Goal: Task Accomplishment & Management: Use online tool/utility

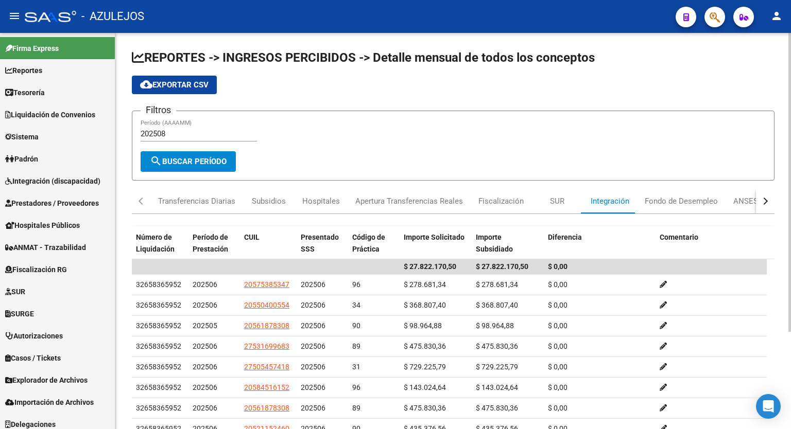
click at [515, 83] on div "cloud_download Exportar CSV" at bounding box center [453, 85] width 642 height 19
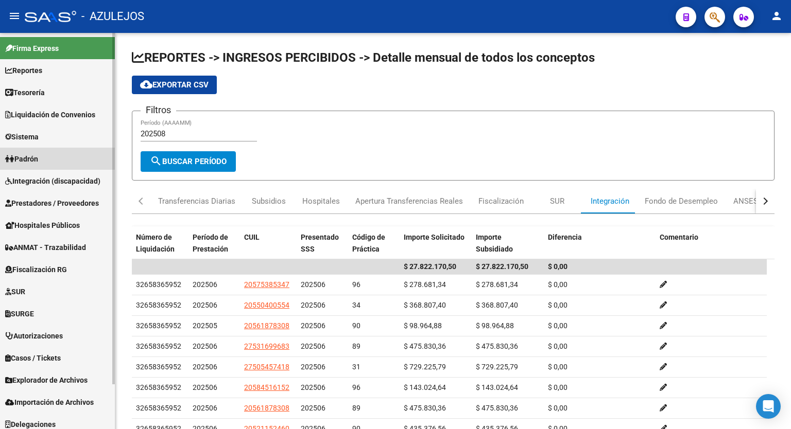
click at [34, 155] on span "Padrón" at bounding box center [21, 158] width 33 height 11
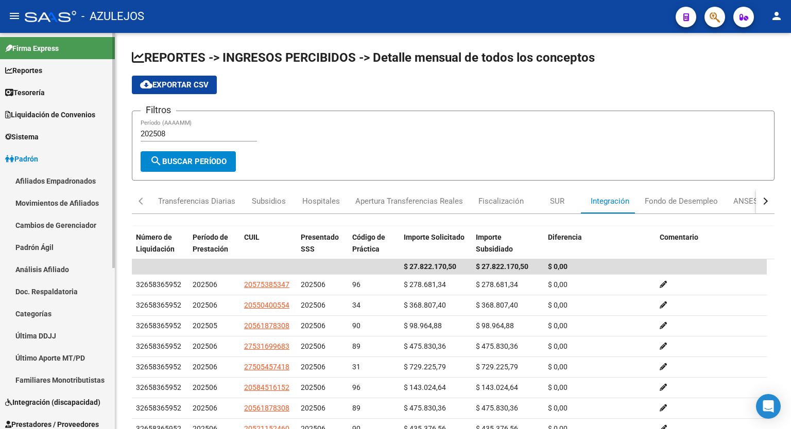
click at [46, 268] on link "Análisis Afiliado" at bounding box center [57, 269] width 115 height 22
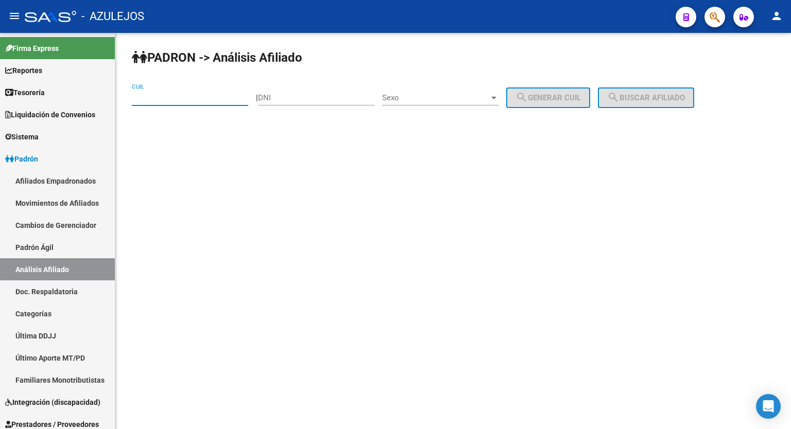
click at [188, 97] on input "CUIL" at bounding box center [190, 97] width 116 height 9
click at [202, 99] on input "CUIL" at bounding box center [190, 97] width 116 height 9
click at [310, 101] on input "DNI" at bounding box center [316, 97] width 116 height 9
type input "38071161"
click at [489, 98] on span "Sexo" at bounding box center [435, 97] width 107 height 9
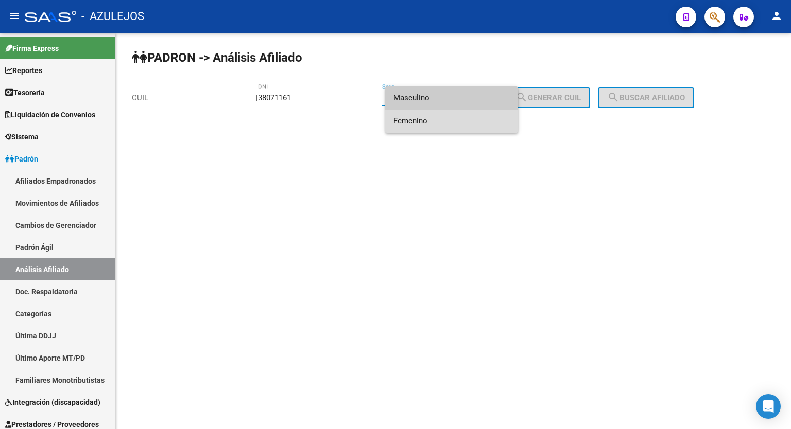
click at [459, 115] on span "Femenino" at bounding box center [451, 121] width 116 height 23
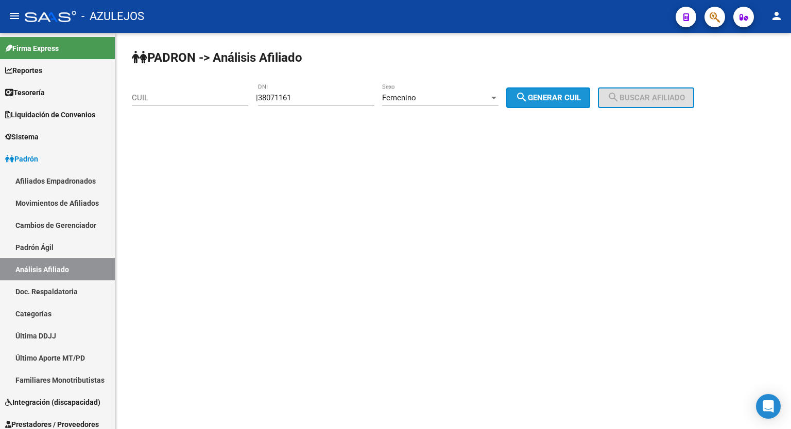
click at [528, 99] on mat-icon "search" at bounding box center [521, 97] width 12 height 12
type input "27-38071161-9"
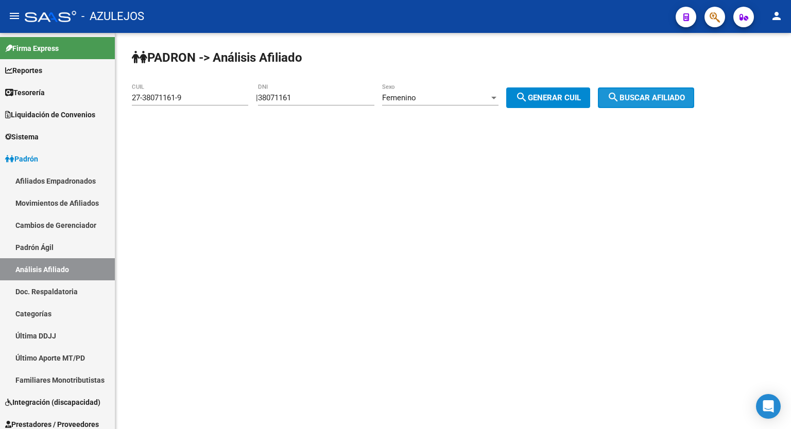
click at [619, 91] on mat-icon "search" at bounding box center [613, 97] width 12 height 12
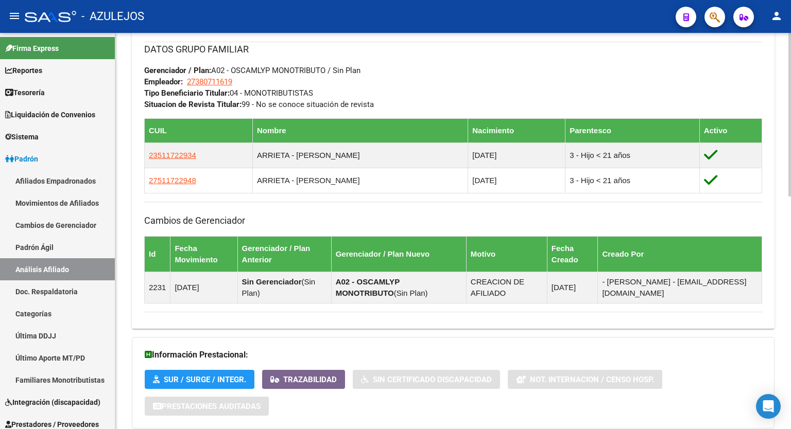
scroll to position [63, 0]
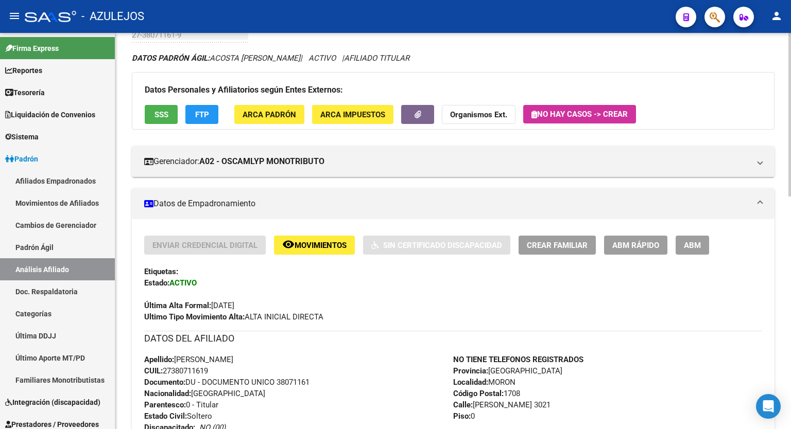
click at [790, 109] on div at bounding box center [789, 141] width 3 height 164
click at [158, 114] on span "SSS" at bounding box center [161, 114] width 14 height 9
click at [202, 110] on span "FTP" at bounding box center [202, 114] width 14 height 9
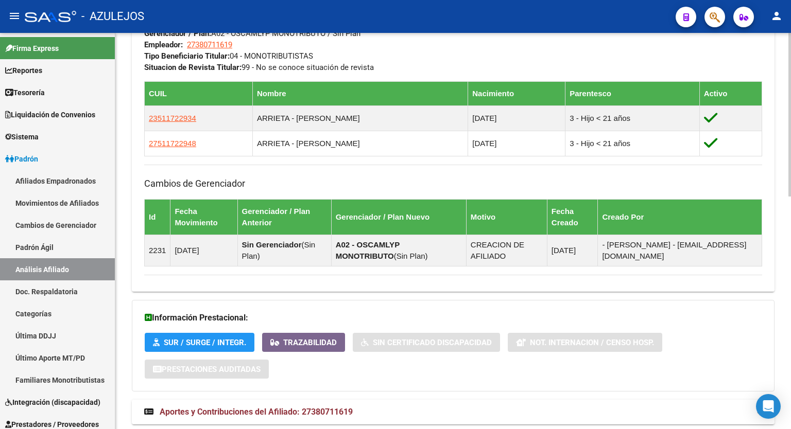
scroll to position [564, 0]
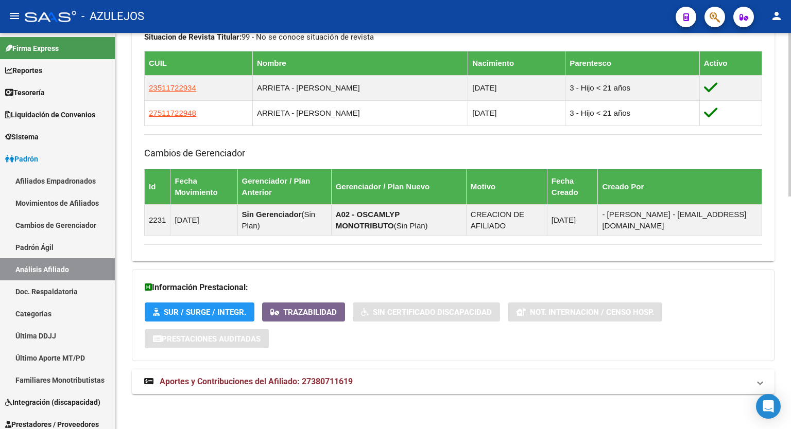
click at [790, 405] on div at bounding box center [789, 347] width 3 height 164
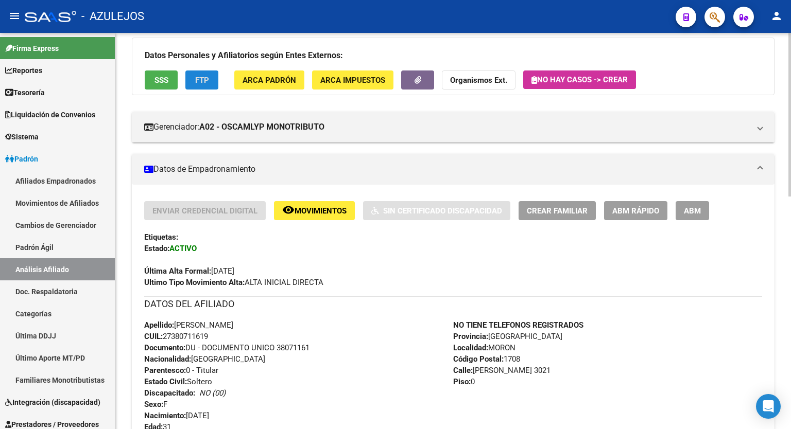
scroll to position [96, 0]
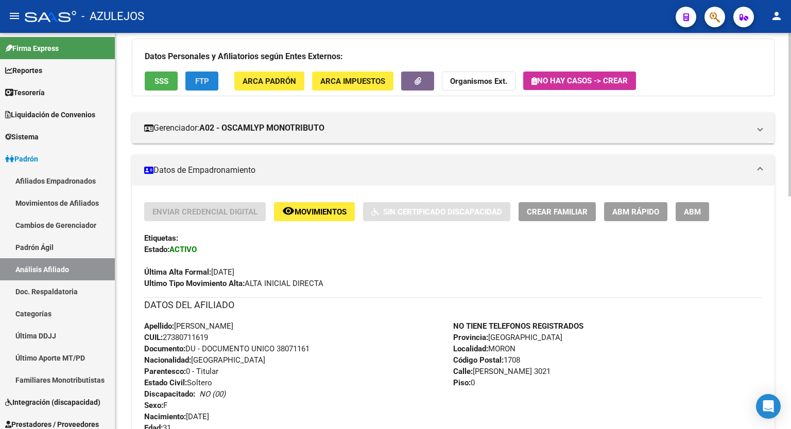
click at [790, 90] on div at bounding box center [789, 155] width 3 height 164
click at [632, 213] on span "ABM Rápido" at bounding box center [635, 211] width 47 height 9
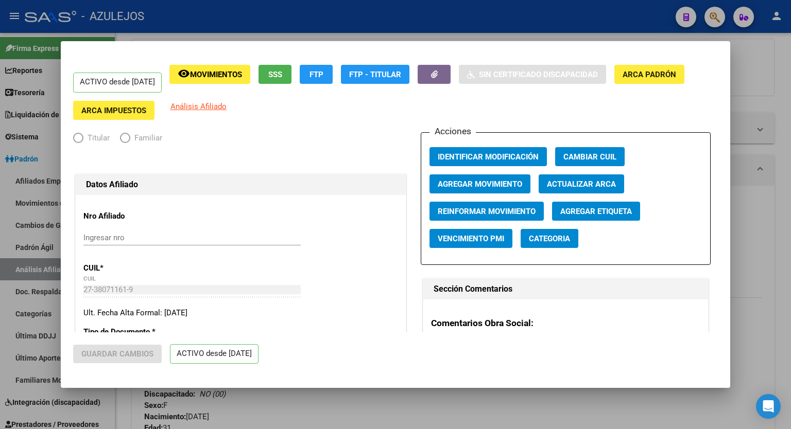
radio input "true"
type input "27-38071161-9"
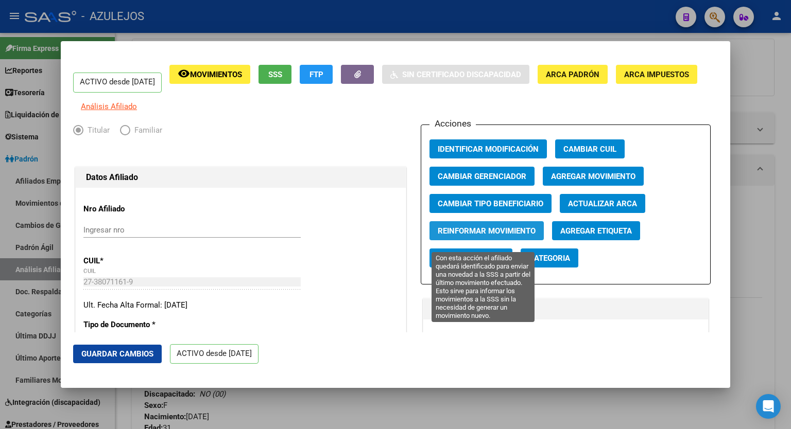
click at [505, 236] on span "Reinformar Movimiento" at bounding box center [487, 230] width 98 height 9
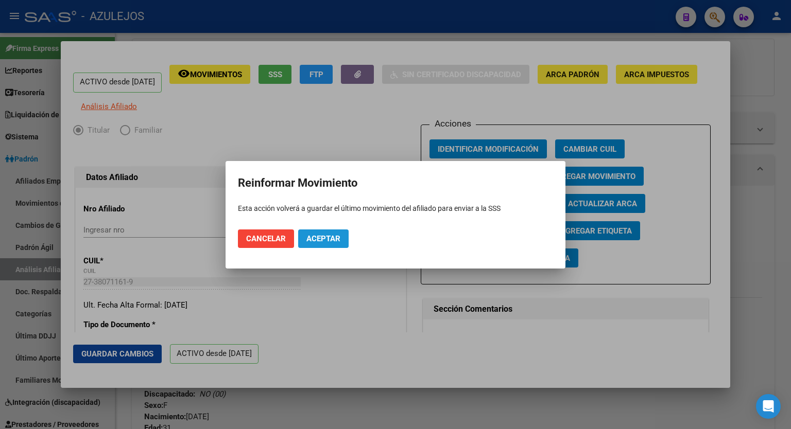
click at [322, 237] on span "Aceptar" at bounding box center [323, 238] width 34 height 9
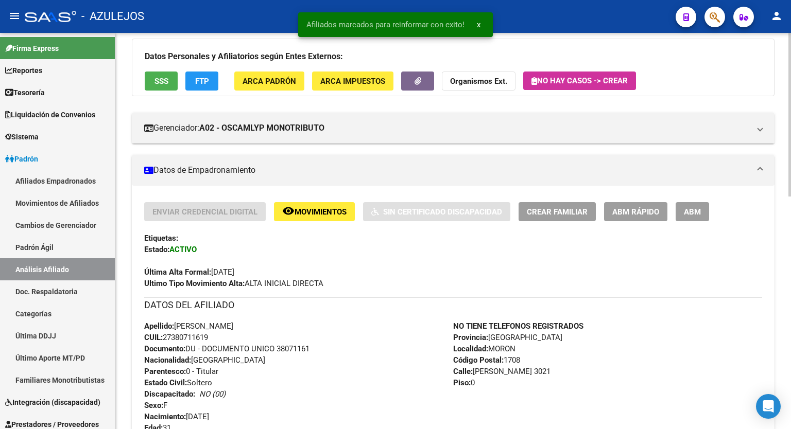
click at [725, 64] on div "Datos Personales y Afiliatorios según Entes Externos: SSS FTP ARCA Padrón ARCA …" at bounding box center [453, 68] width 642 height 58
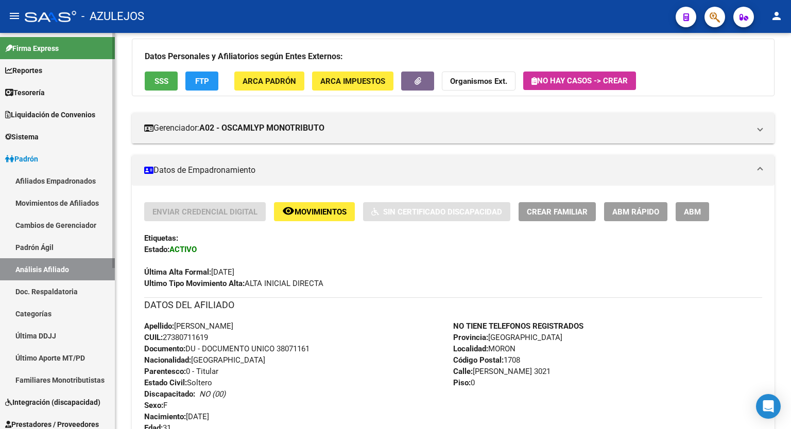
click at [55, 161] on link "Padrón" at bounding box center [57, 159] width 115 height 22
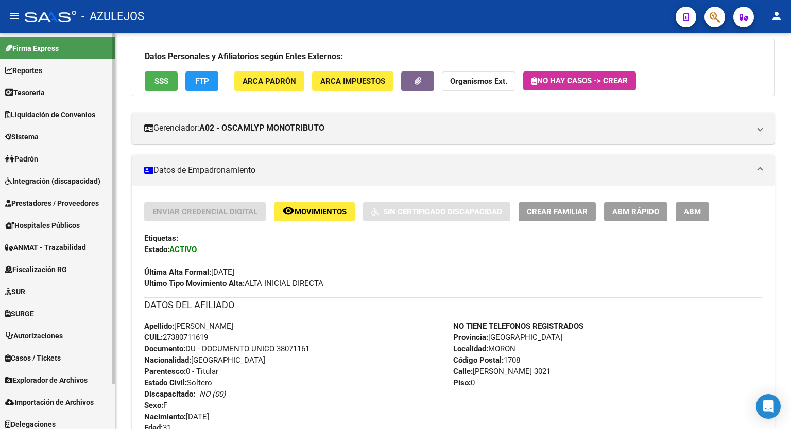
scroll to position [50, 0]
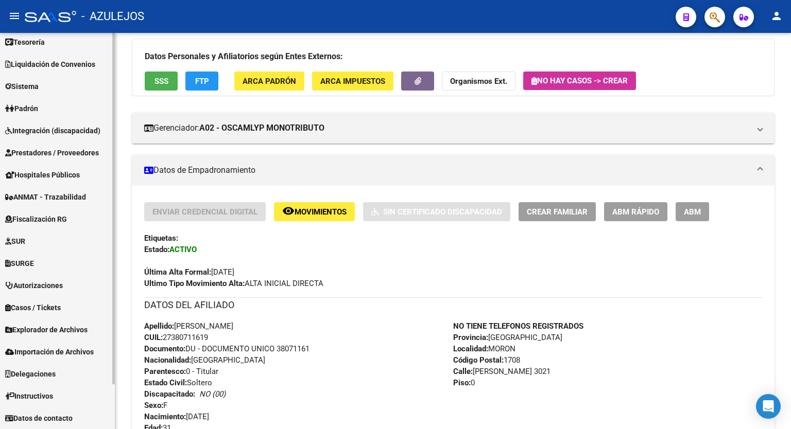
click at [112, 281] on div at bounding box center [113, 254] width 3 height 352
click at [51, 326] on span "Explorador de Archivos" at bounding box center [46, 329] width 82 height 11
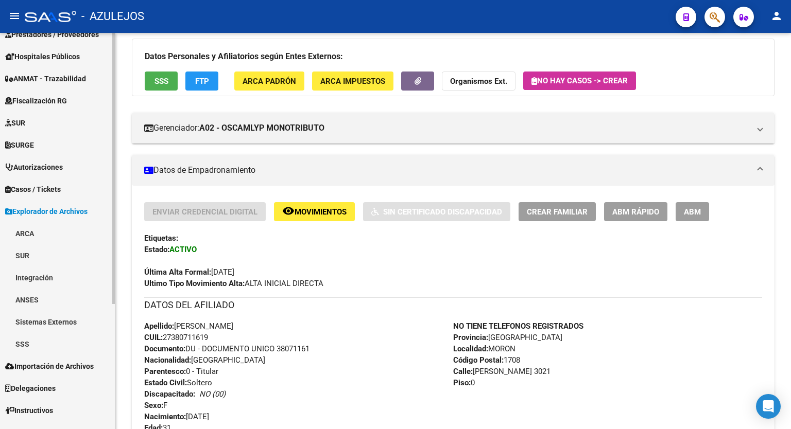
scroll to position [183, 0]
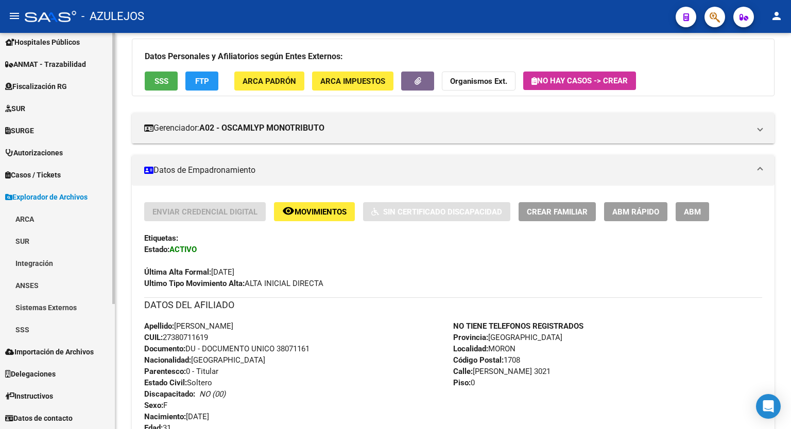
click at [113, 407] on div at bounding box center [113, 293] width 3 height 271
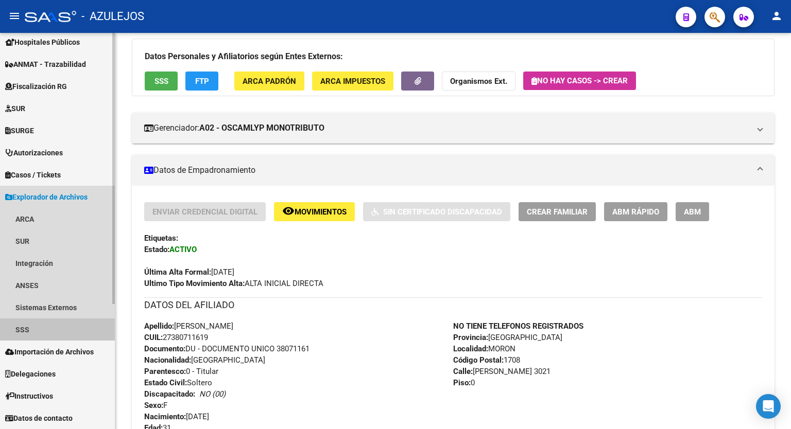
click at [26, 325] on link "SSS" at bounding box center [57, 330] width 115 height 22
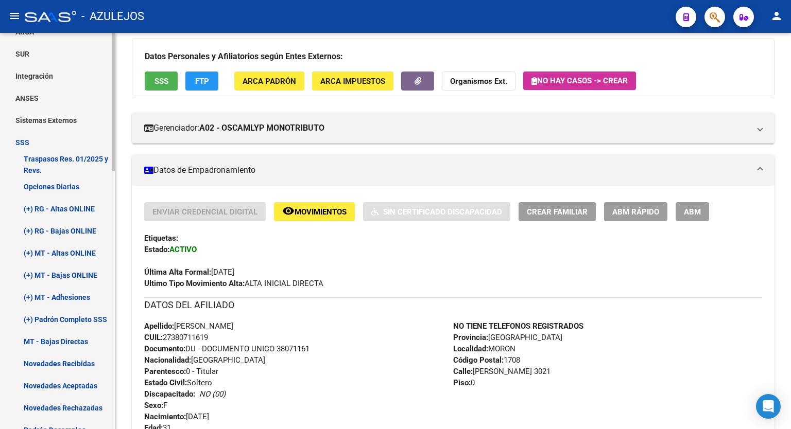
scroll to position [373, 0]
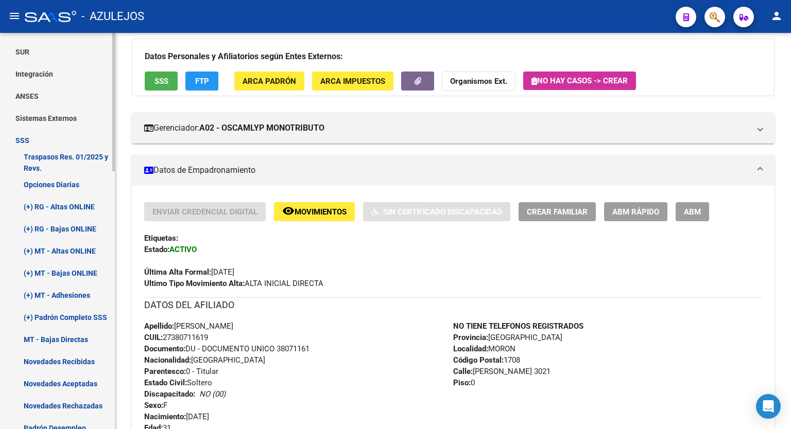
click at [114, 283] on div at bounding box center [113, 232] width 3 height 138
click at [76, 317] on link "(+) Padrón Completo SSS" at bounding box center [57, 317] width 115 height 22
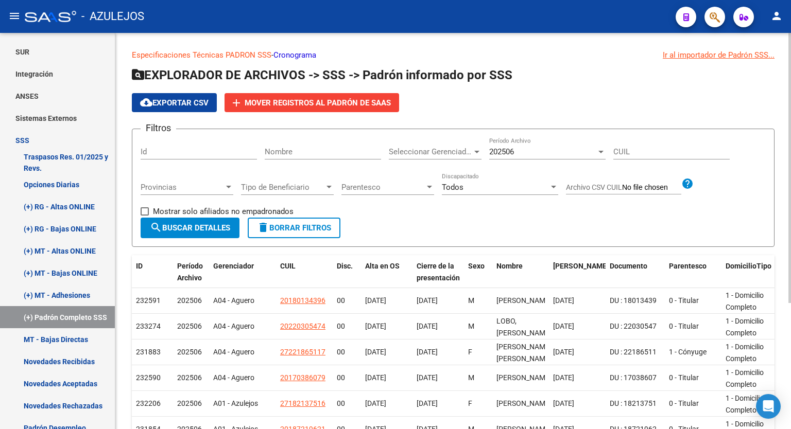
click at [476, 151] on div at bounding box center [476, 152] width 5 height 3
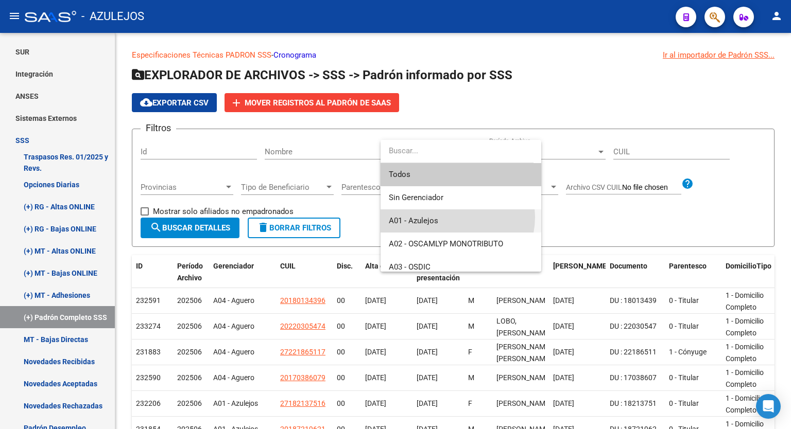
click at [455, 217] on span "A01 - Azulejos" at bounding box center [461, 220] width 144 height 23
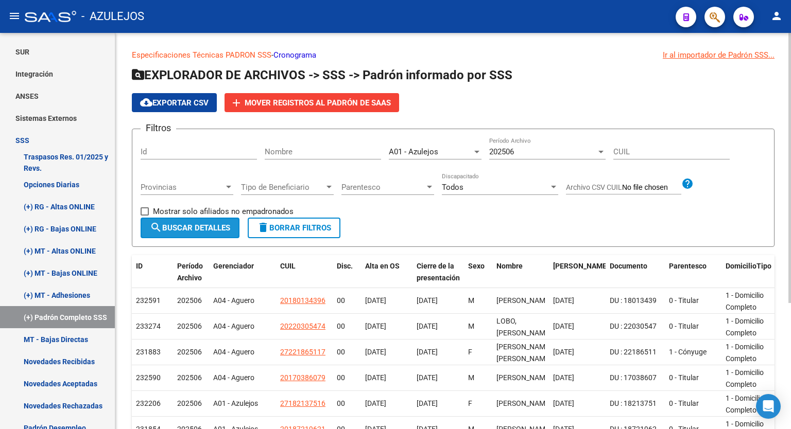
click at [200, 222] on button "search Buscar Detalles" at bounding box center [190, 228] width 99 height 21
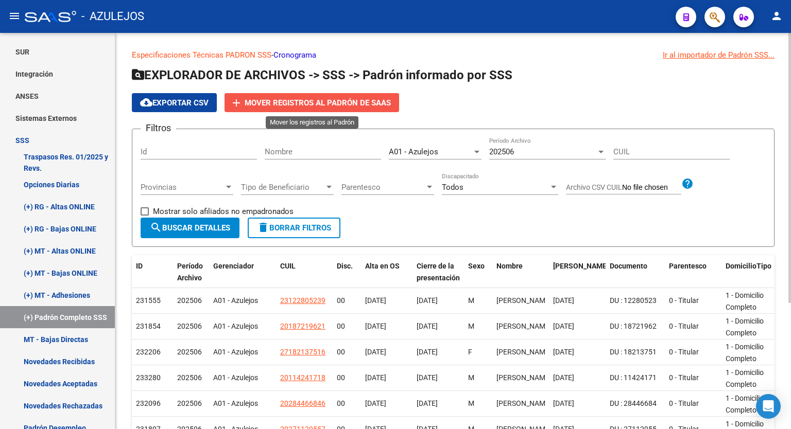
click at [315, 103] on span "Mover registros al PADRÓN de SAAS" at bounding box center [318, 102] width 146 height 9
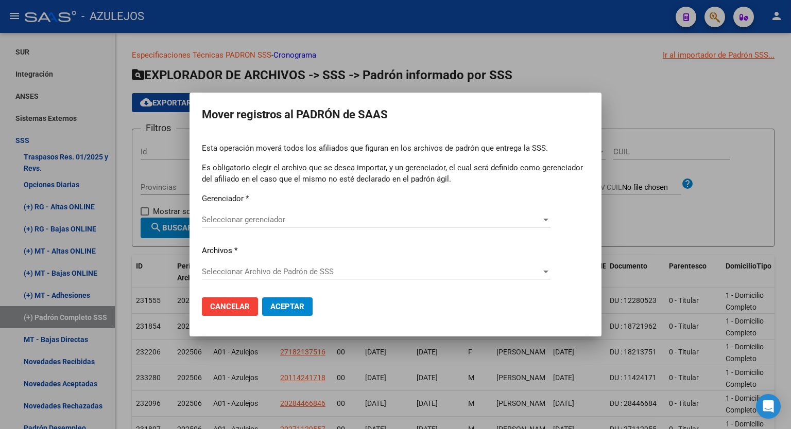
click at [627, 92] on div at bounding box center [395, 214] width 791 height 429
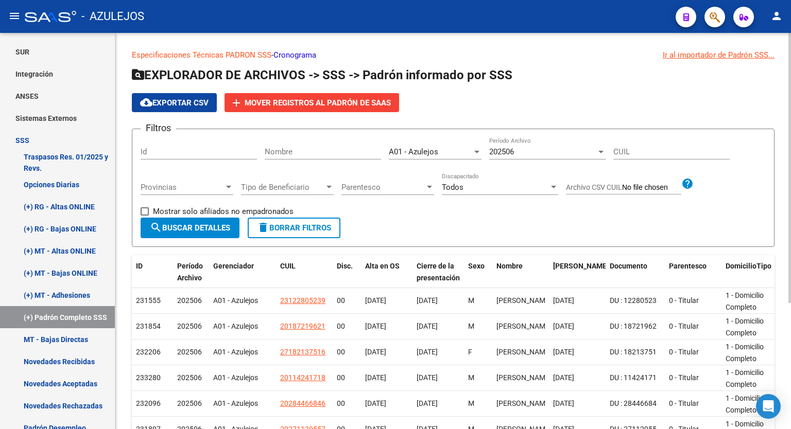
drag, startPoint x: 787, startPoint y: 122, endPoint x: 790, endPoint y: 156, distance: 34.1
click at [790, 156] on div "Especificaciones Técnicas PADRON SSS - Cronograma Ir al importador de Padrón SS…" at bounding box center [454, 320] width 678 height 575
click at [628, 123] on app-list-header "EXPLORADOR DE ARCHIVOS -> SSS -> Padrón informado por SSS cloud_download Export…" at bounding box center [453, 157] width 642 height 180
click at [200, 234] on button "search Buscar Detalles" at bounding box center [190, 228] width 99 height 21
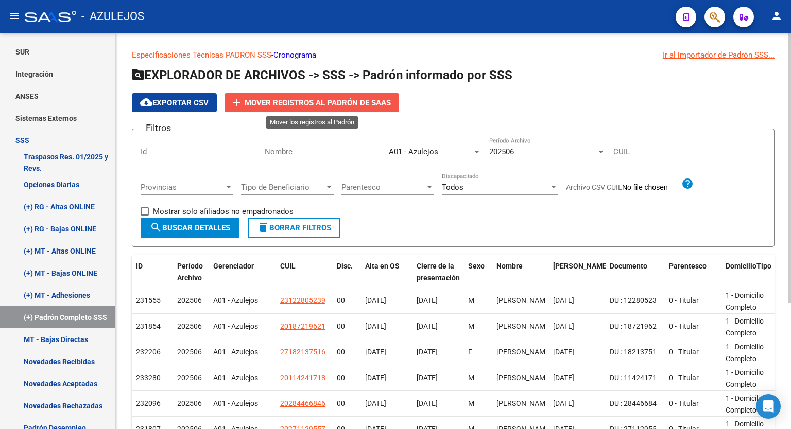
click at [310, 99] on span "Mover registros al PADRÓN de SAAS" at bounding box center [318, 102] width 146 height 9
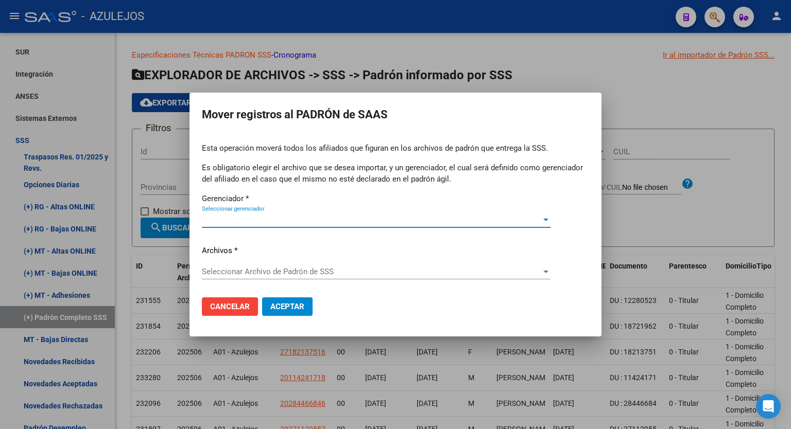
click at [546, 219] on div at bounding box center [545, 220] width 5 height 3
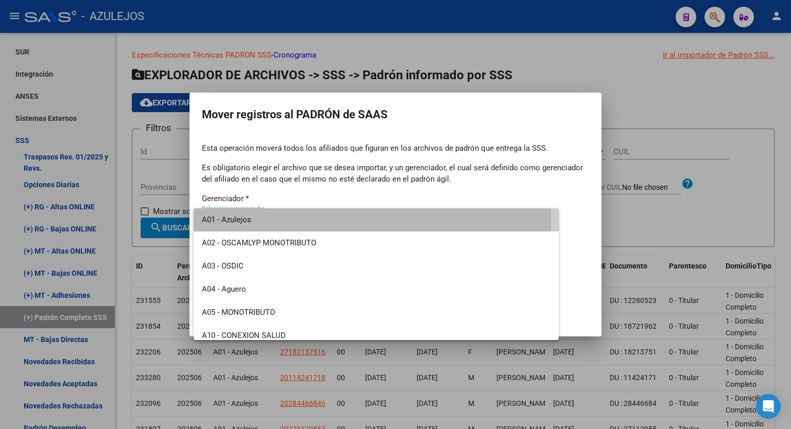
click at [313, 221] on span "A01 - Azulejos" at bounding box center [376, 219] width 348 height 23
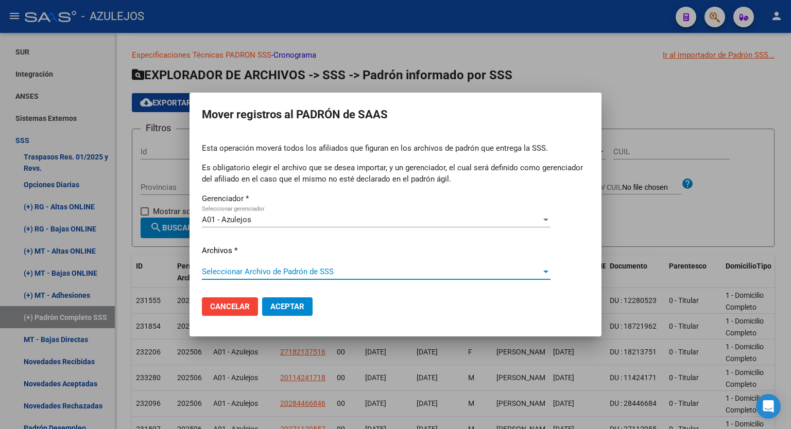
click at [296, 276] on span "Seleccionar Archivo de Padrón de SSS" at bounding box center [371, 271] width 339 height 9
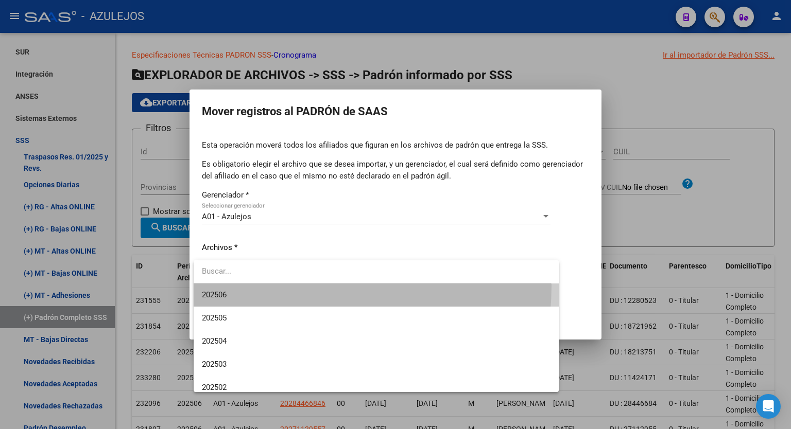
click at [276, 286] on span "202506" at bounding box center [376, 295] width 348 height 23
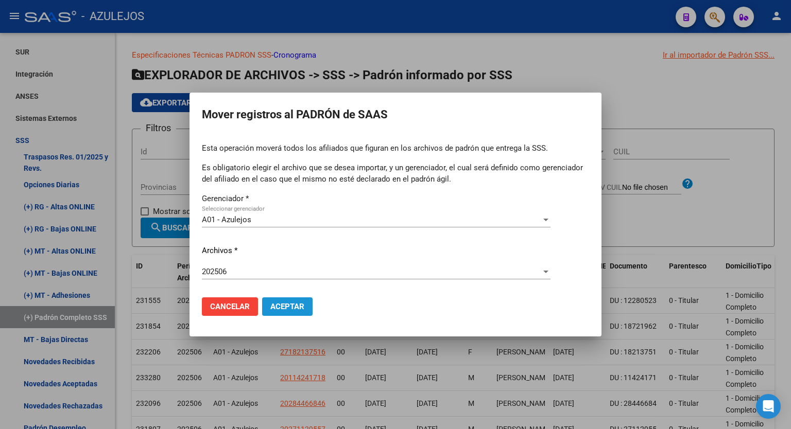
click at [280, 304] on span "Aceptar" at bounding box center [287, 306] width 34 height 9
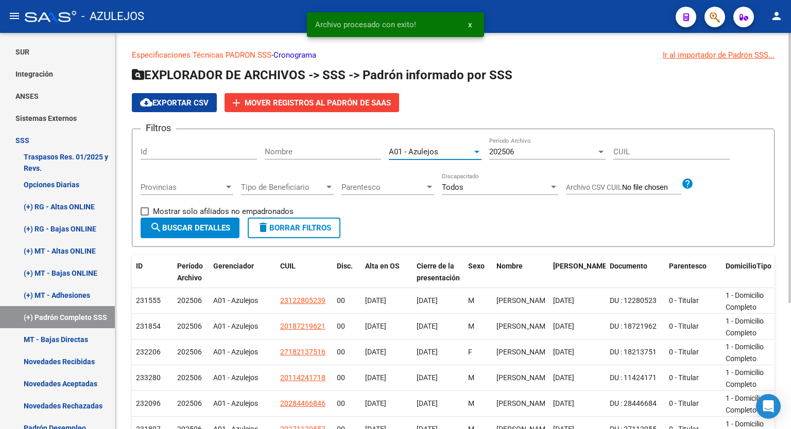
click at [475, 154] on div at bounding box center [476, 152] width 9 height 8
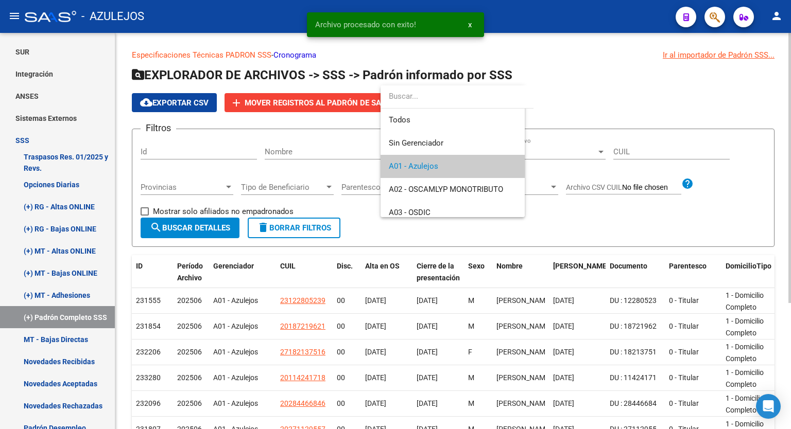
scroll to position [15, 0]
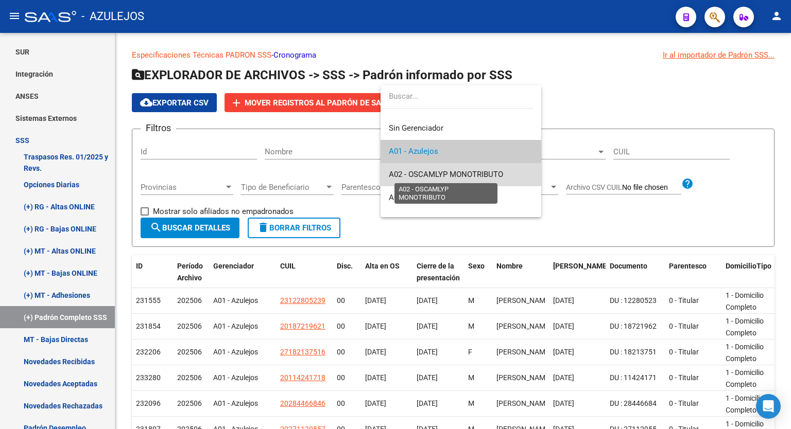
click at [465, 171] on span "A02 - OSCAMLYP MONOTRIBUTO" at bounding box center [446, 174] width 114 height 9
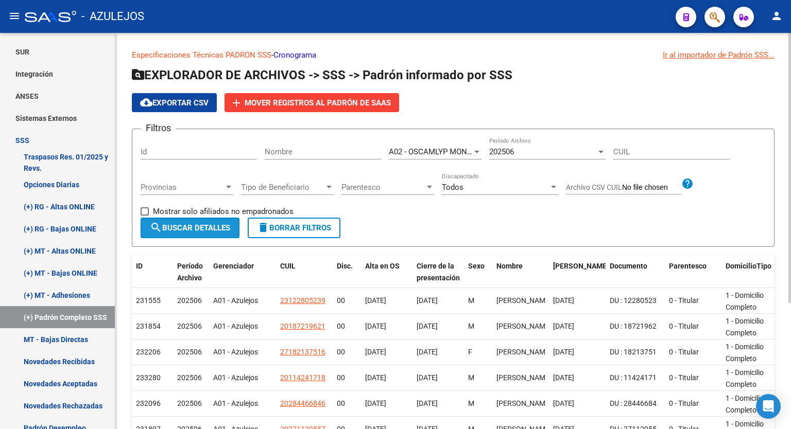
click at [178, 234] on button "search Buscar Detalles" at bounding box center [190, 228] width 99 height 21
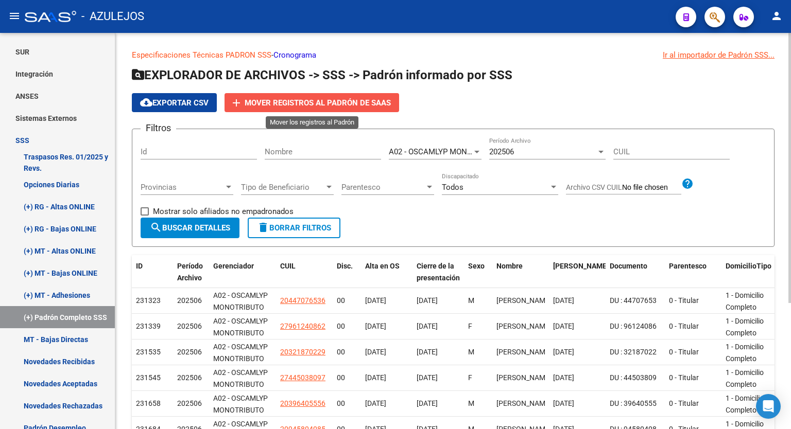
click at [308, 103] on span "Mover registros al PADRÓN de SAAS" at bounding box center [318, 102] width 146 height 9
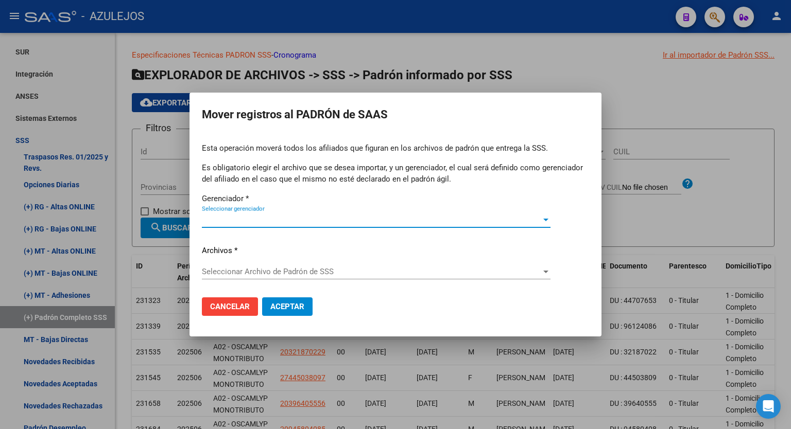
click at [543, 222] on div at bounding box center [545, 220] width 9 height 8
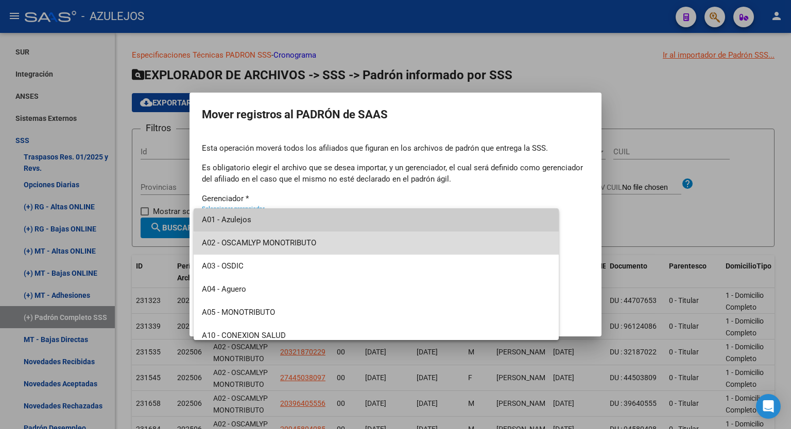
click at [416, 250] on span "A02 - OSCAMLYP MONOTRIBUTO" at bounding box center [376, 243] width 348 height 23
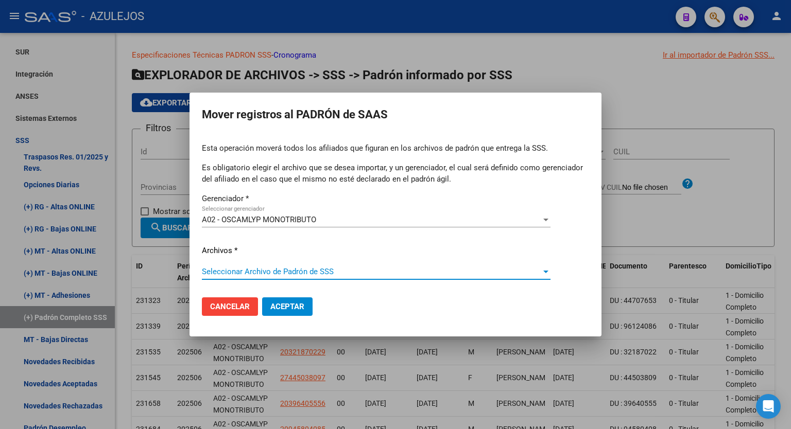
click at [299, 273] on span "Seleccionar Archivo de Padrón de SSS" at bounding box center [371, 271] width 339 height 9
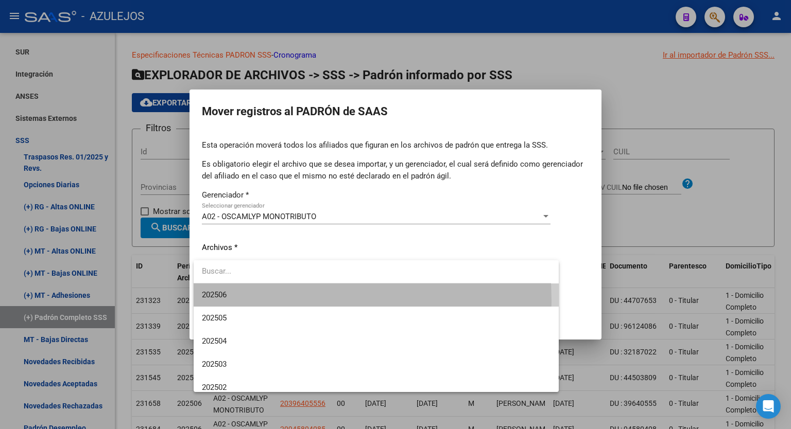
click at [244, 301] on span "202506" at bounding box center [376, 295] width 348 height 23
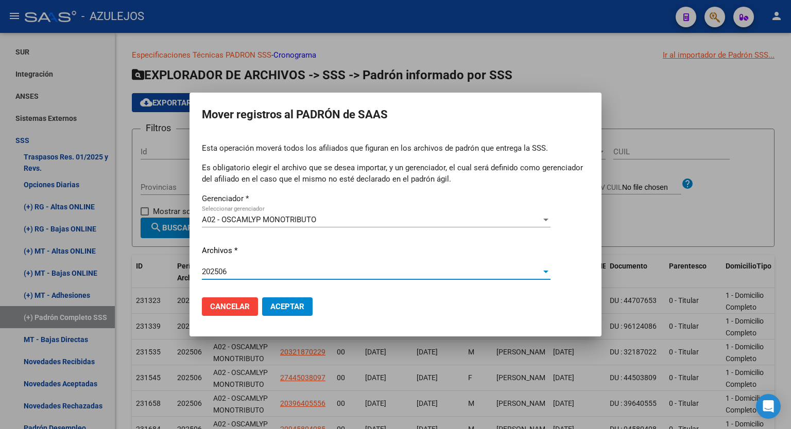
click at [289, 307] on span "Aceptar" at bounding box center [287, 306] width 34 height 9
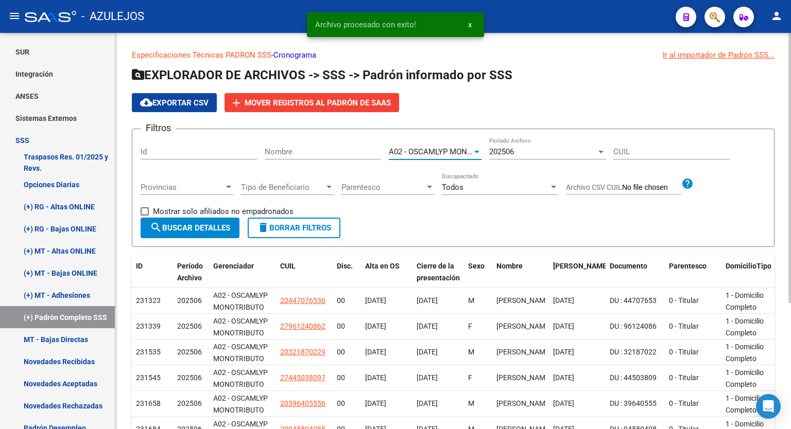
click at [478, 149] on div at bounding box center [476, 152] width 9 height 8
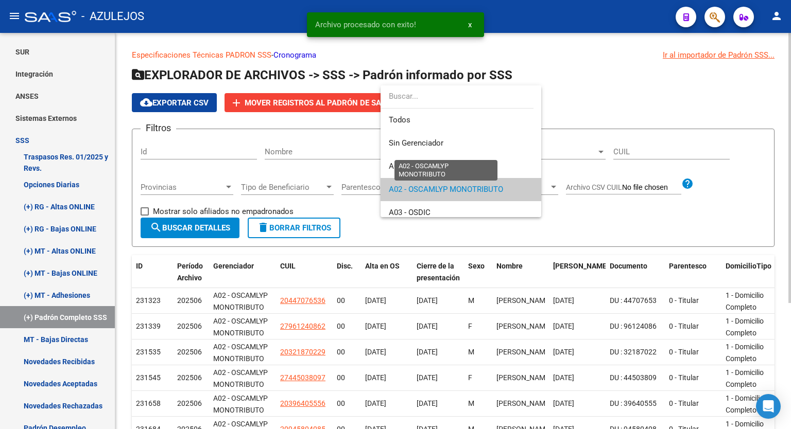
scroll to position [38, 0]
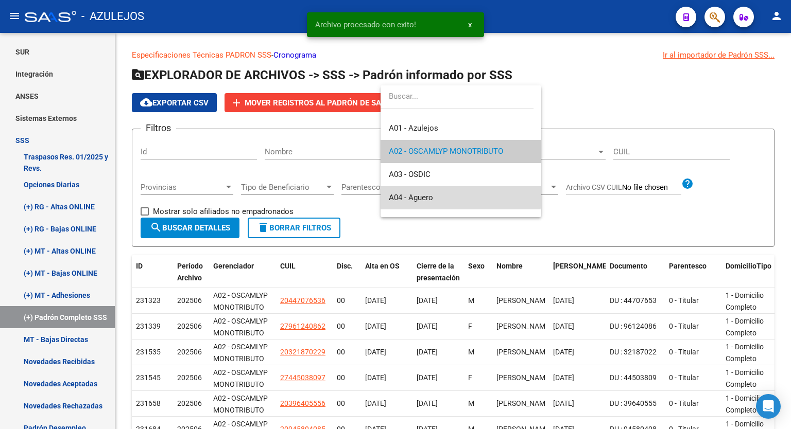
click at [460, 196] on span "A04 - Aguero" at bounding box center [461, 197] width 144 height 23
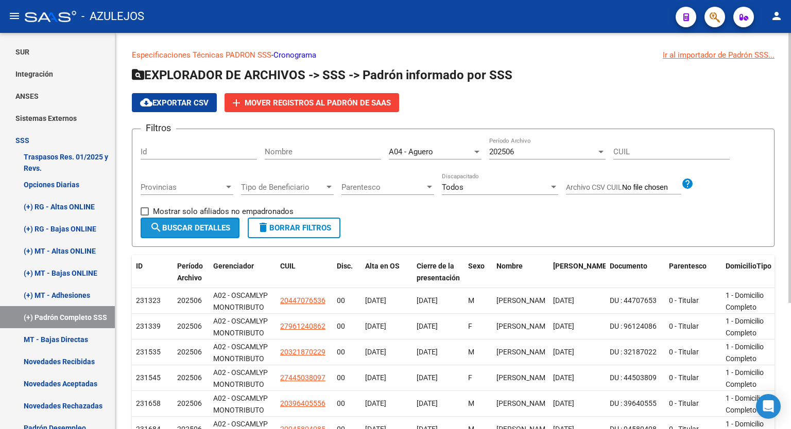
click at [199, 226] on span "search Buscar Detalles" at bounding box center [190, 227] width 80 height 9
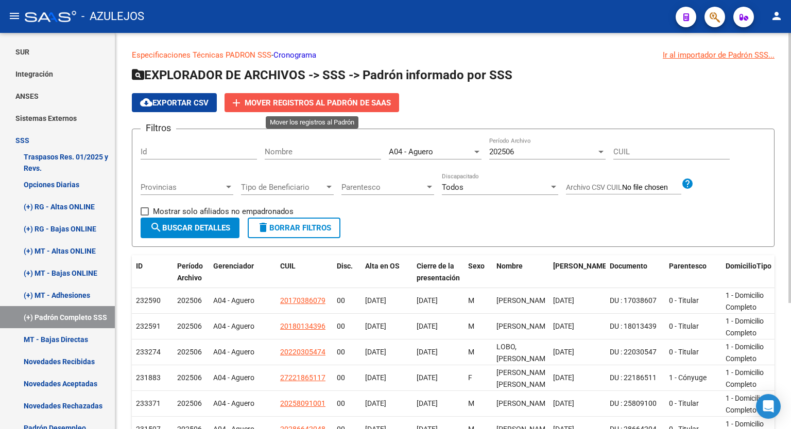
click at [331, 98] on span "Mover registros al PADRÓN de SAAS" at bounding box center [318, 102] width 146 height 9
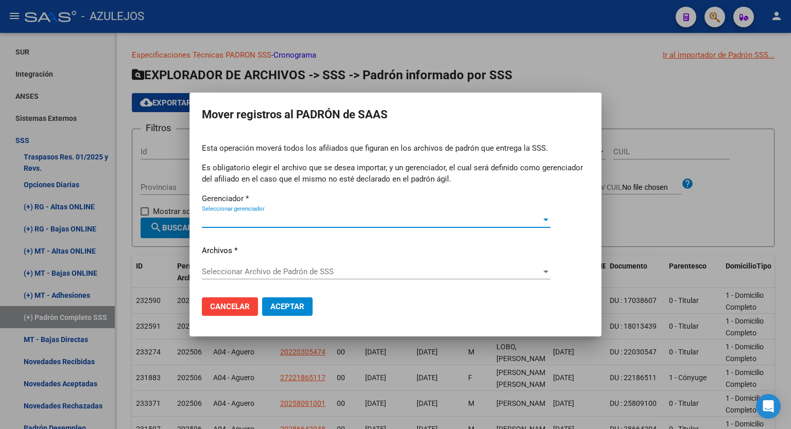
click at [548, 219] on div at bounding box center [545, 220] width 5 height 3
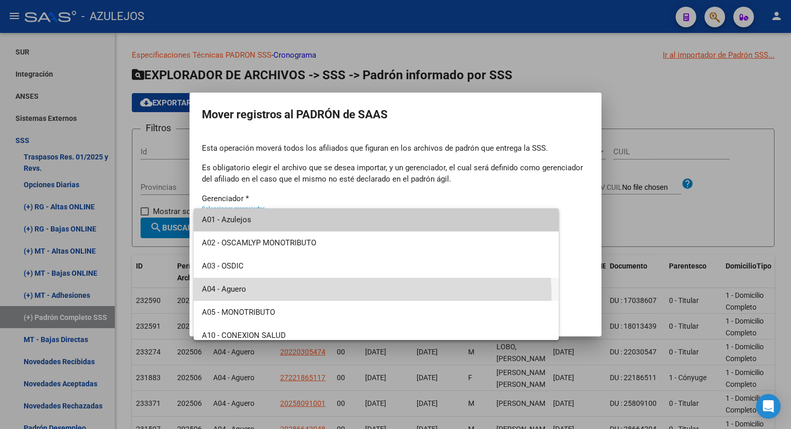
click at [372, 295] on span "A04 - Aguero" at bounding box center [376, 289] width 348 height 23
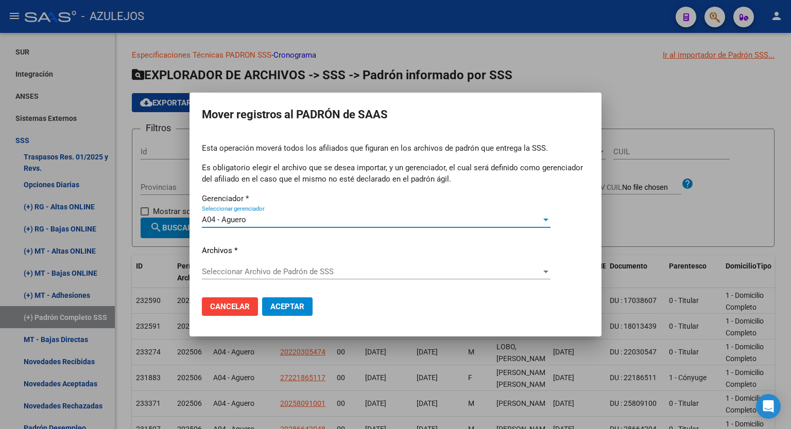
click at [317, 270] on span "Seleccionar Archivo de Padrón de SSS" at bounding box center [371, 271] width 339 height 9
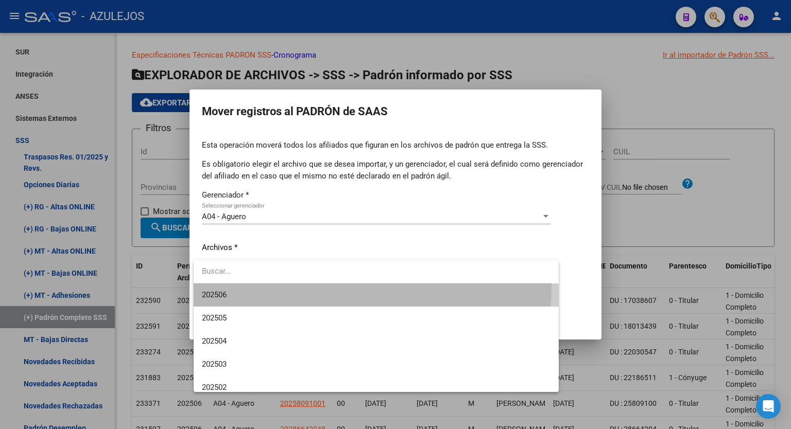
click at [288, 286] on span "202506" at bounding box center [376, 295] width 348 height 23
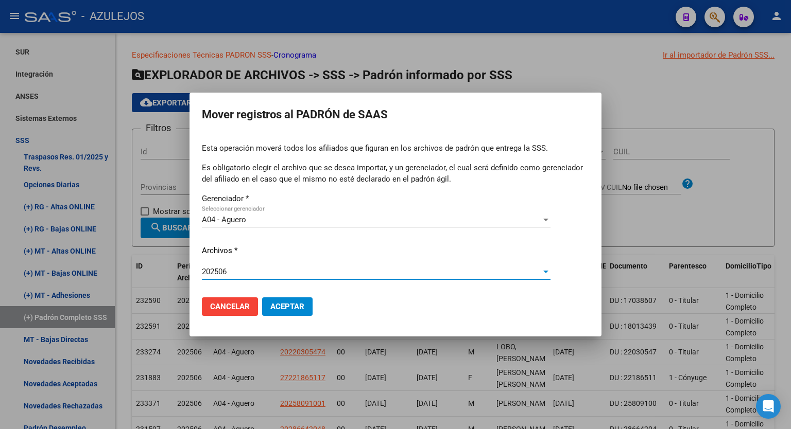
click at [296, 308] on span "Aceptar" at bounding box center [287, 306] width 34 height 9
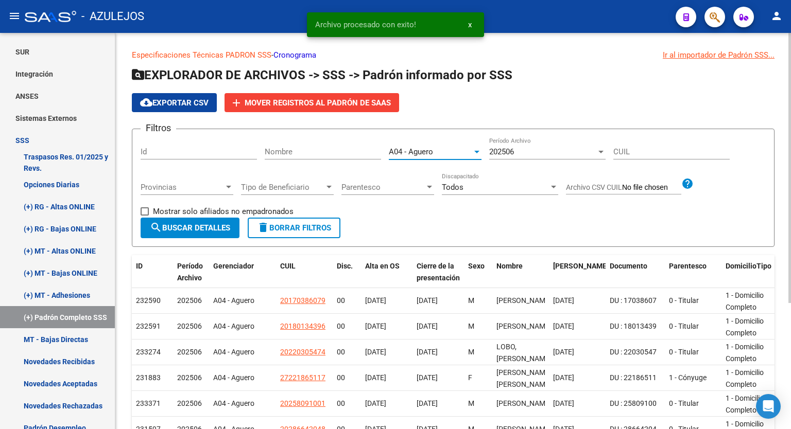
click at [477, 155] on div at bounding box center [476, 152] width 9 height 8
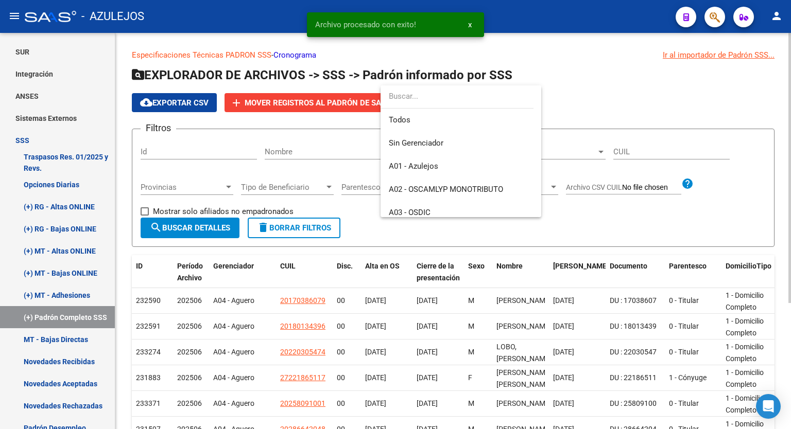
scroll to position [84, 0]
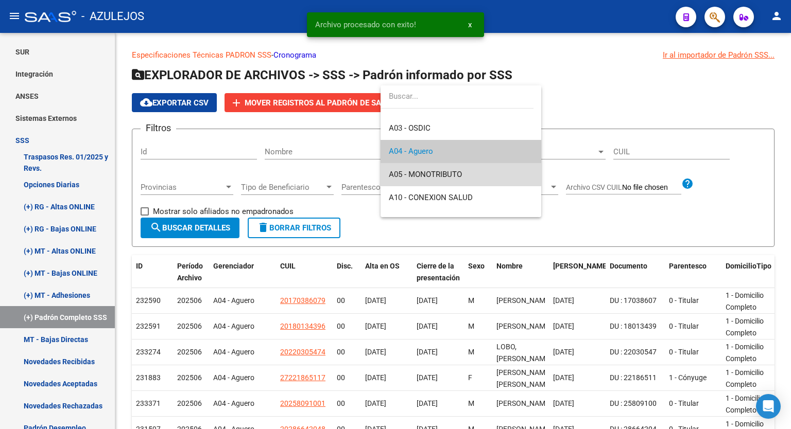
click at [479, 169] on span "A05 - MONOTRIBUTO" at bounding box center [461, 174] width 144 height 23
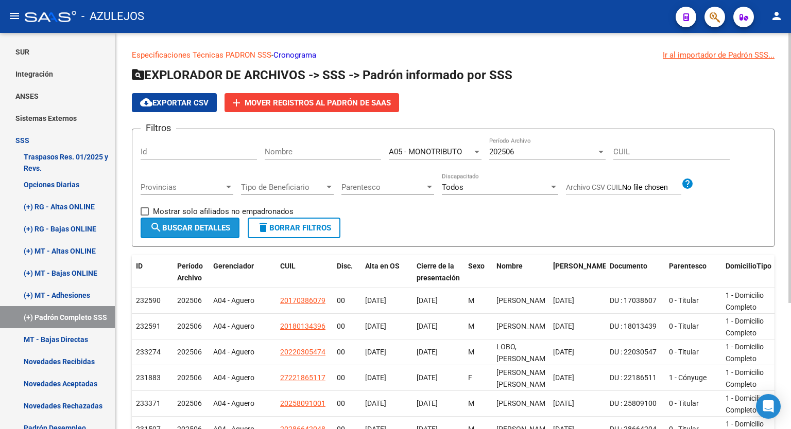
click at [210, 230] on span "search Buscar Detalles" at bounding box center [190, 227] width 80 height 9
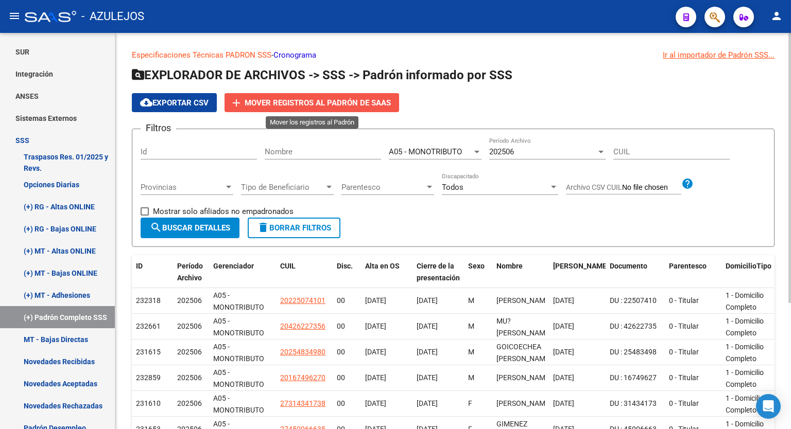
click at [317, 104] on span "Mover registros al PADRÓN de SAAS" at bounding box center [318, 102] width 146 height 9
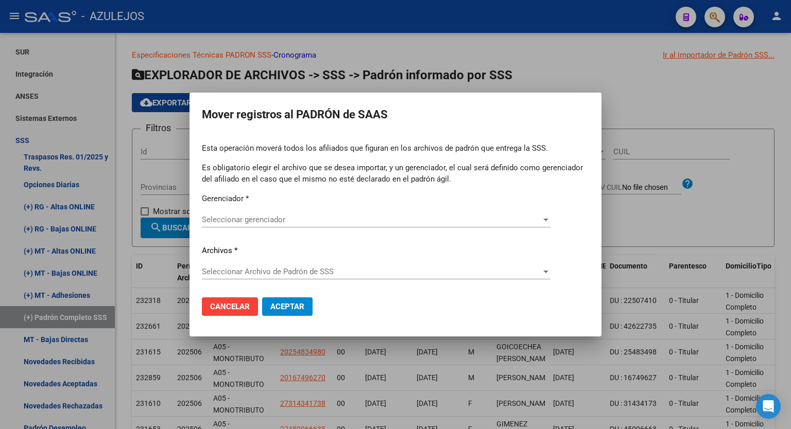
click at [548, 214] on div "Seleccionar gerenciador Seleccionar gerenciador" at bounding box center [376, 219] width 348 height 15
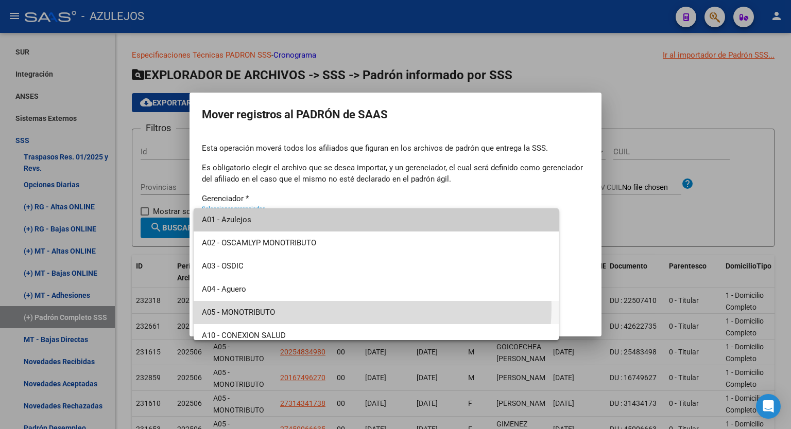
click at [343, 307] on span "A05 - MONOTRIBUTO" at bounding box center [376, 312] width 348 height 23
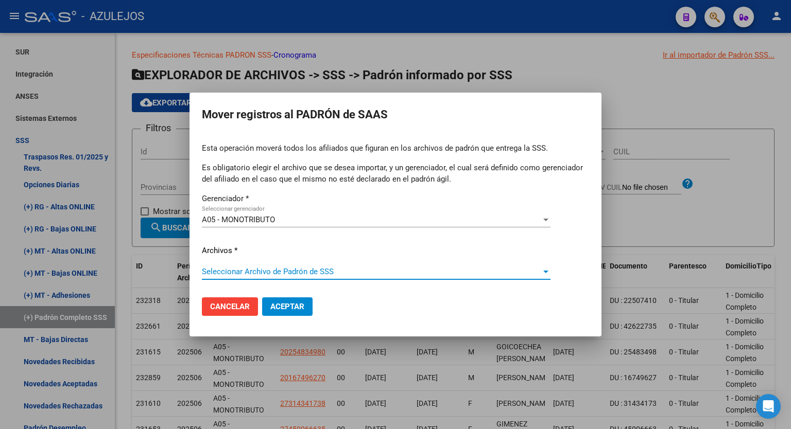
click at [315, 270] on span "Seleccionar Archivo de Padrón de SSS" at bounding box center [371, 271] width 339 height 9
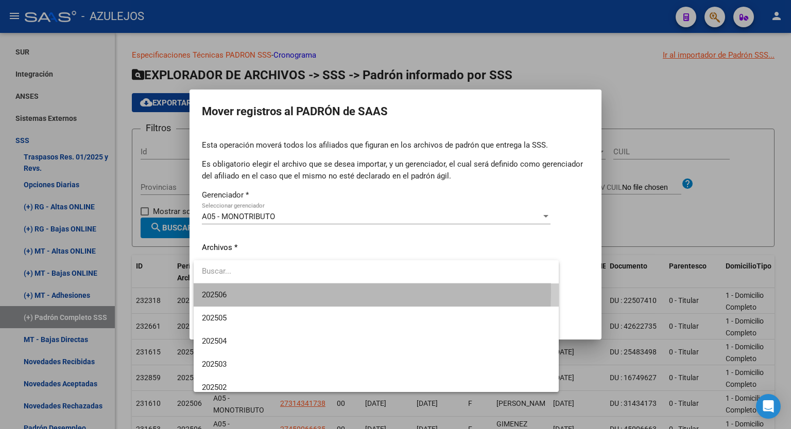
click at [268, 292] on span "202506" at bounding box center [376, 295] width 348 height 23
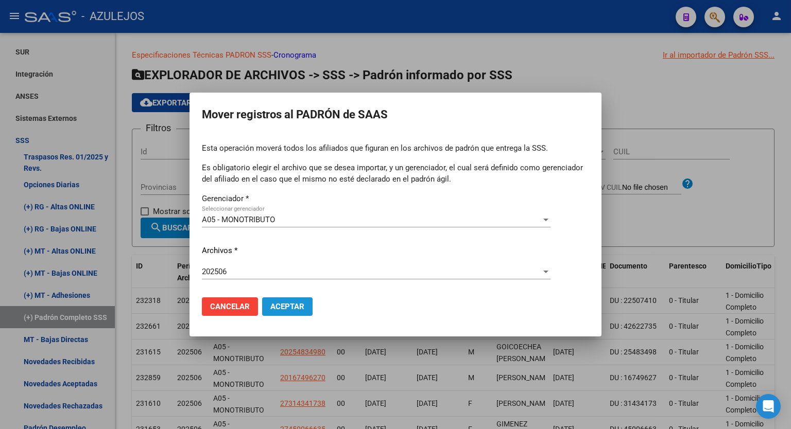
click at [284, 307] on span "Aceptar" at bounding box center [287, 306] width 34 height 9
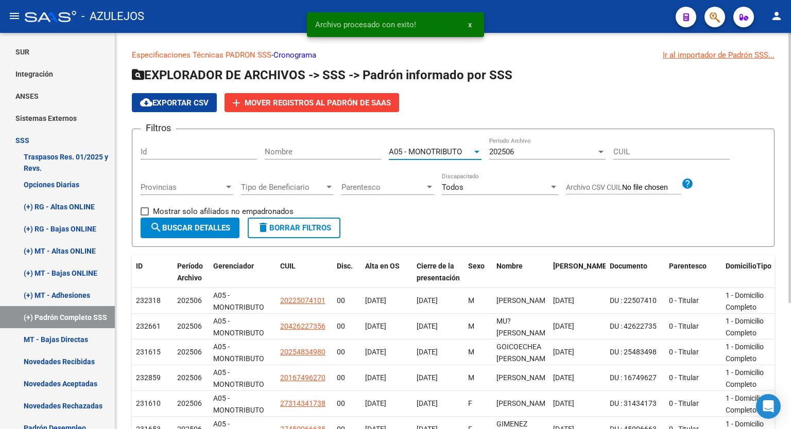
click at [474, 151] on div at bounding box center [476, 152] width 9 height 8
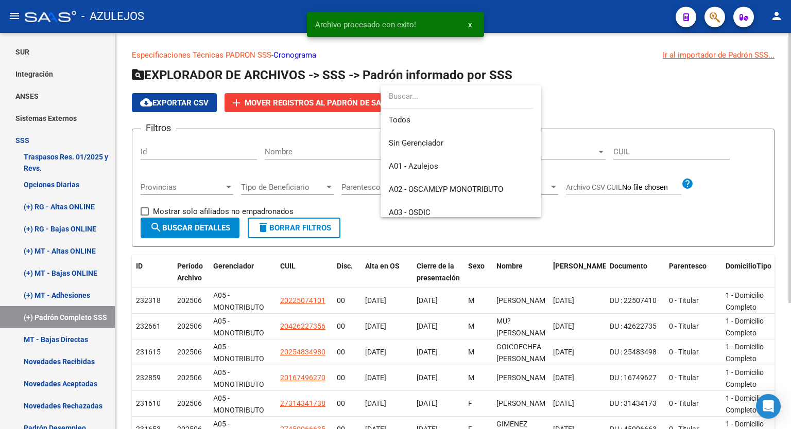
scroll to position [108, 0]
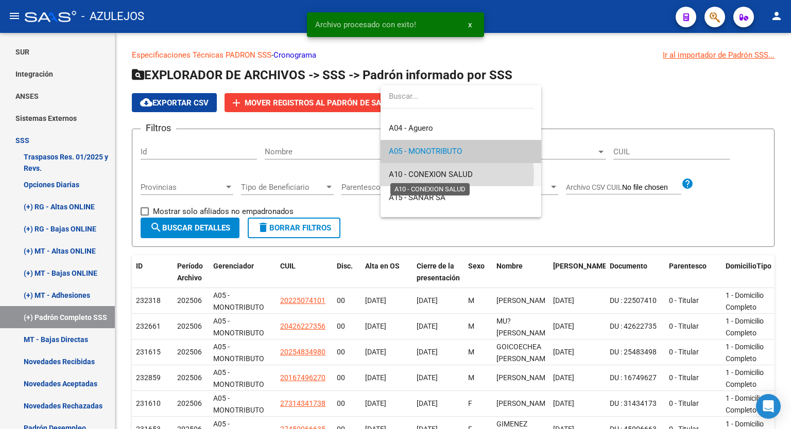
click at [450, 175] on span "A10 - CONEXION SALUD" at bounding box center [431, 174] width 84 height 9
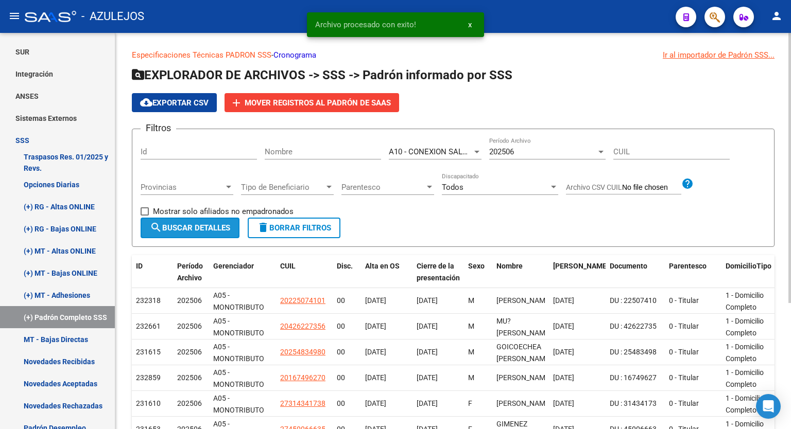
click at [216, 224] on span "search Buscar Detalles" at bounding box center [190, 227] width 80 height 9
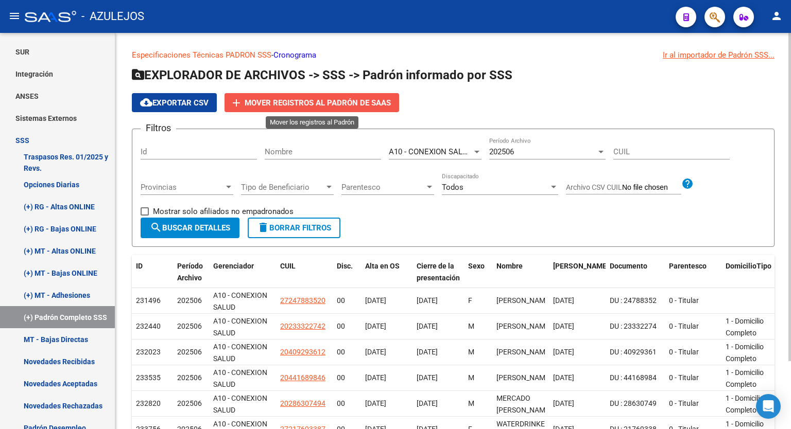
click at [338, 102] on span "Mover registros al PADRÓN de SAAS" at bounding box center [318, 102] width 146 height 9
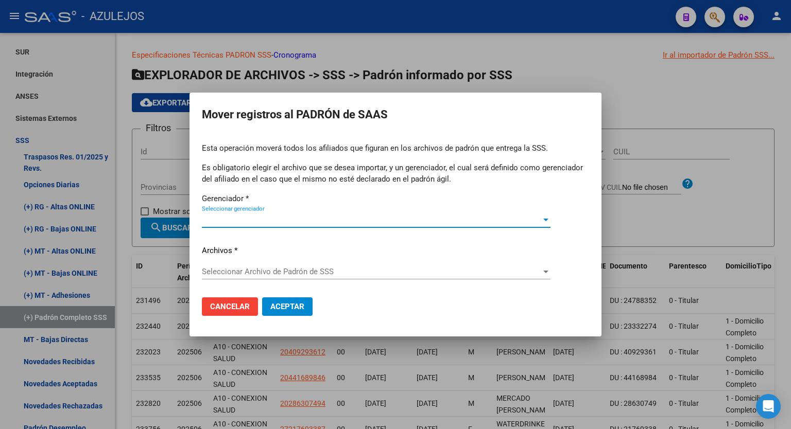
click at [546, 221] on div at bounding box center [545, 220] width 9 height 8
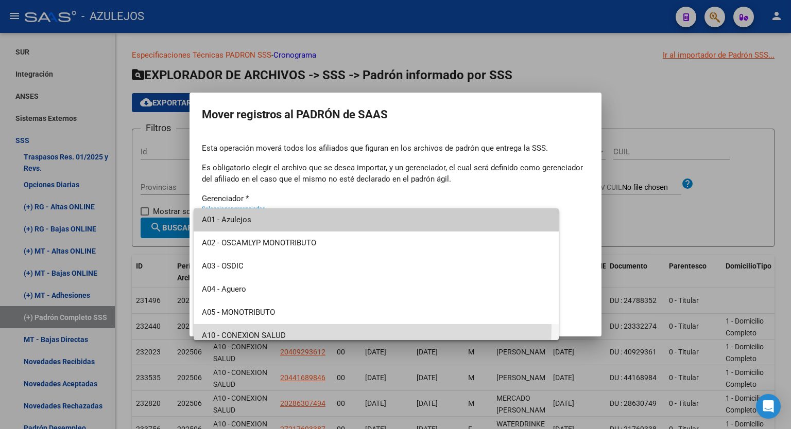
click at [333, 327] on span "A10 - CONEXION SALUD" at bounding box center [376, 335] width 348 height 23
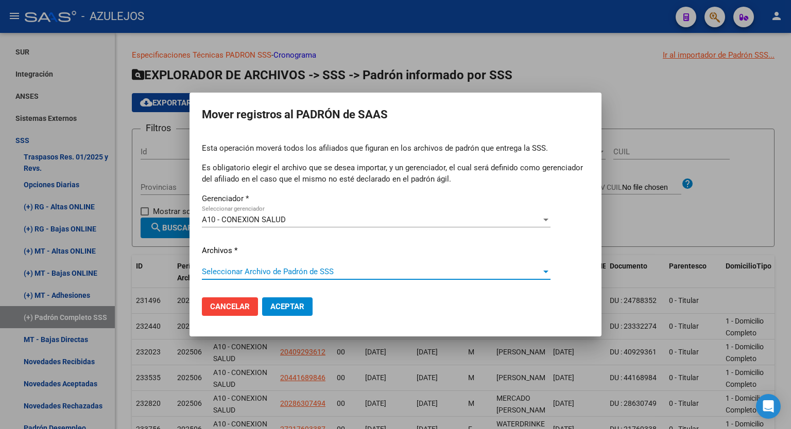
click at [300, 267] on span "Seleccionar Archivo de Padrón de SSS" at bounding box center [371, 271] width 339 height 9
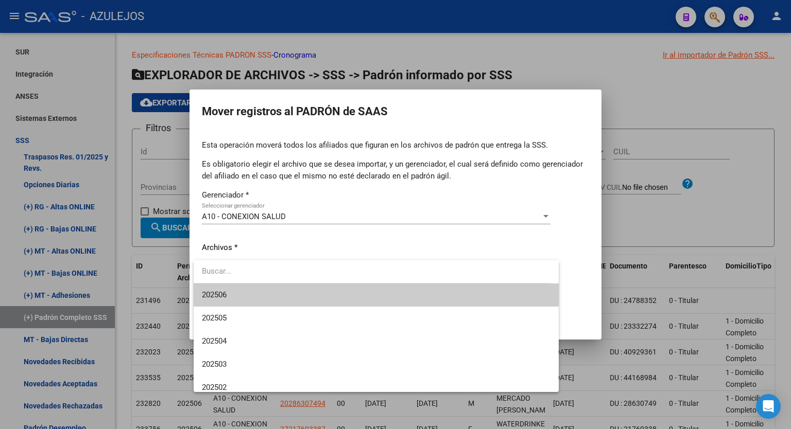
click at [251, 290] on span "202506" at bounding box center [376, 295] width 348 height 23
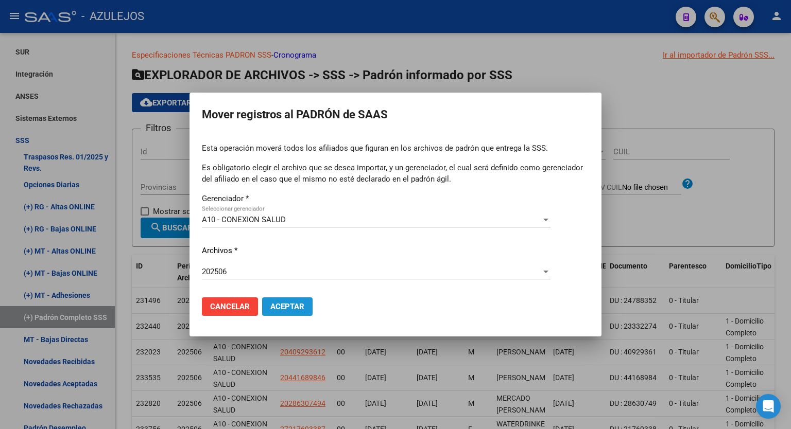
click at [289, 305] on span "Aceptar" at bounding box center [287, 306] width 34 height 9
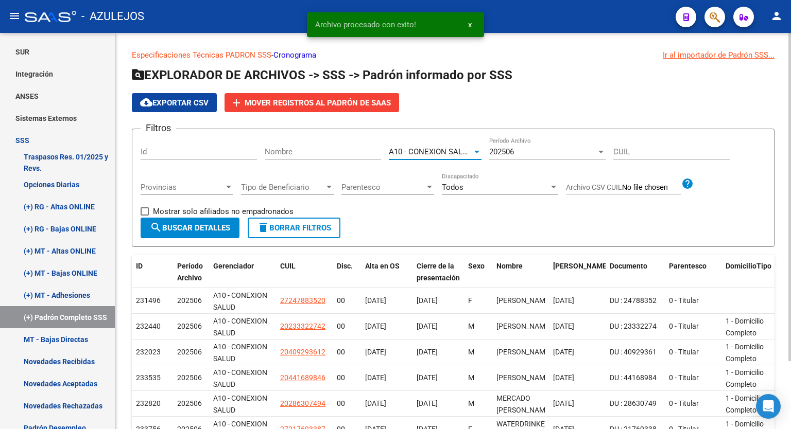
click at [480, 150] on div at bounding box center [476, 152] width 9 height 8
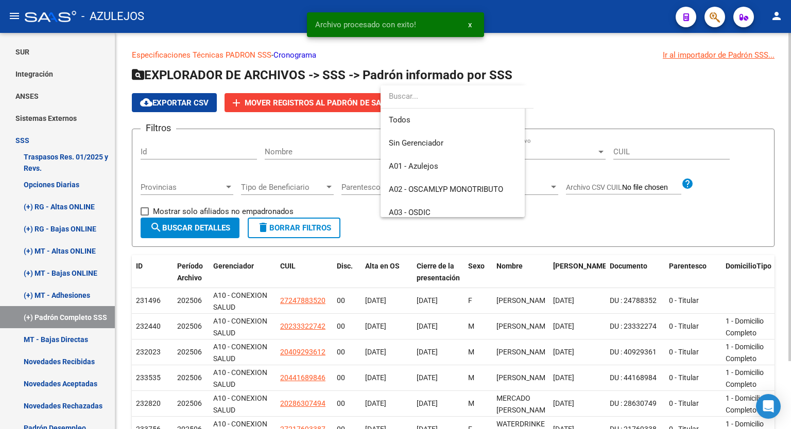
scroll to position [131, 0]
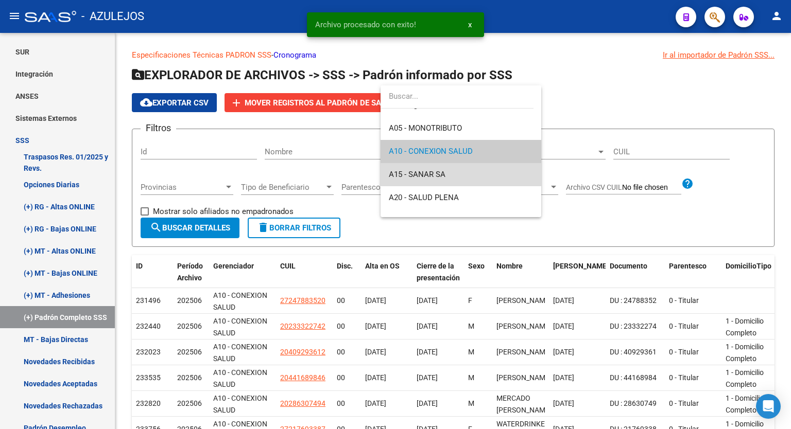
click at [481, 169] on span "A15 - SANAR SA" at bounding box center [461, 174] width 144 height 23
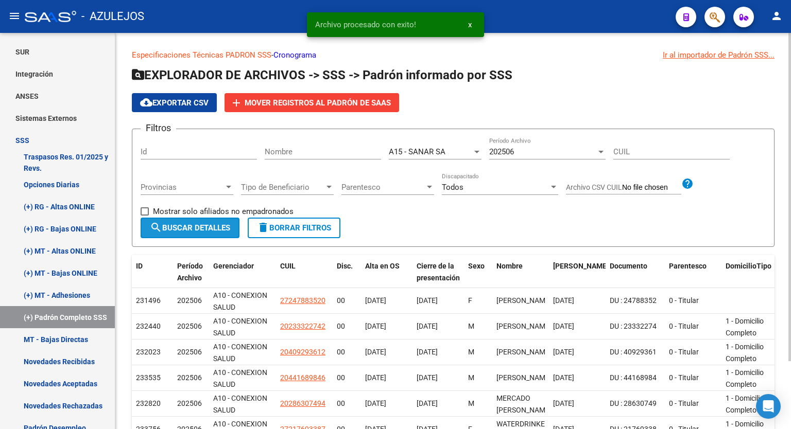
click at [193, 226] on span "search Buscar Detalles" at bounding box center [190, 227] width 80 height 9
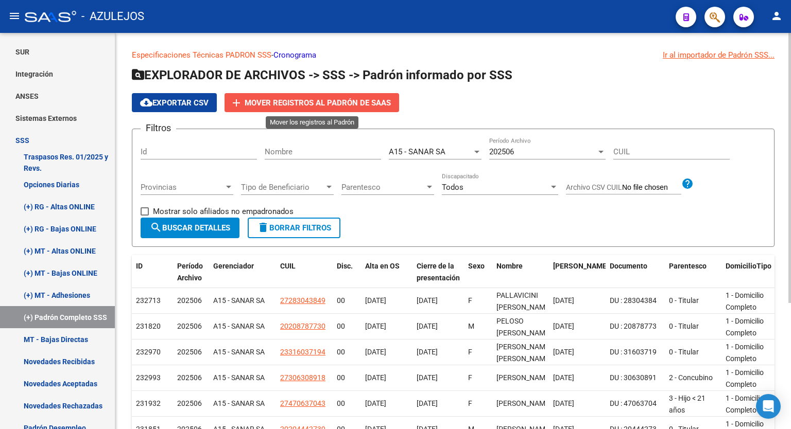
click at [307, 102] on span "Mover registros al PADRÓN de SAAS" at bounding box center [318, 102] width 146 height 9
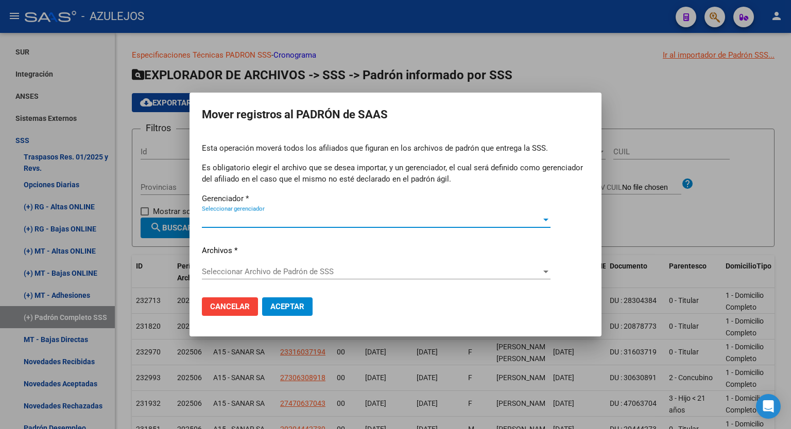
click at [544, 218] on div at bounding box center [545, 220] width 9 height 8
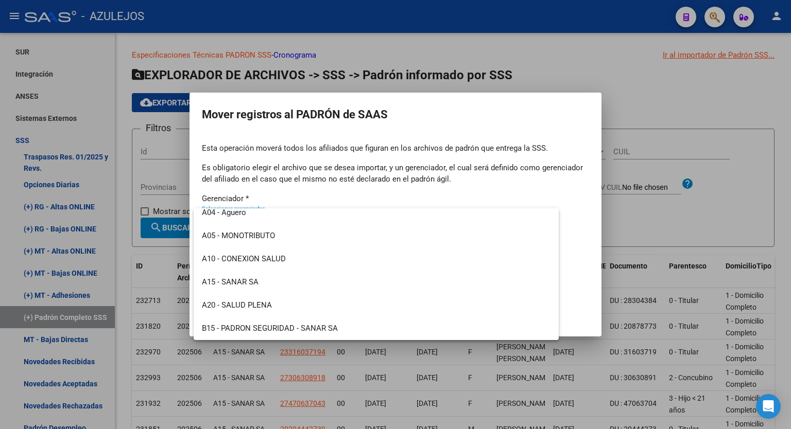
scroll to position [82, 0]
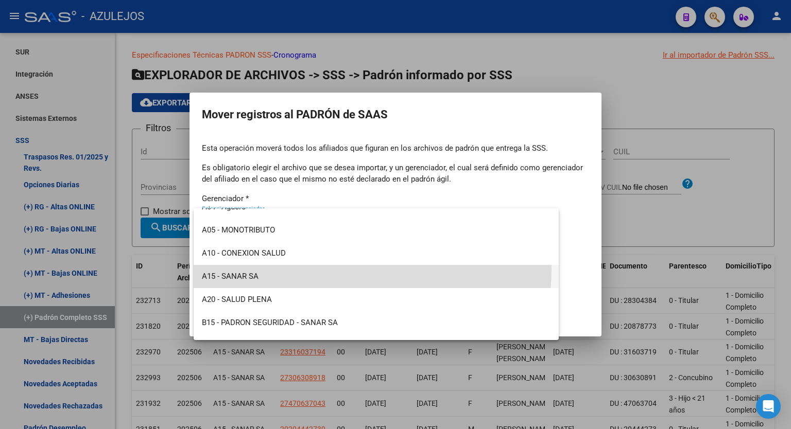
click at [350, 269] on span "A15 - SANAR SA" at bounding box center [376, 276] width 348 height 23
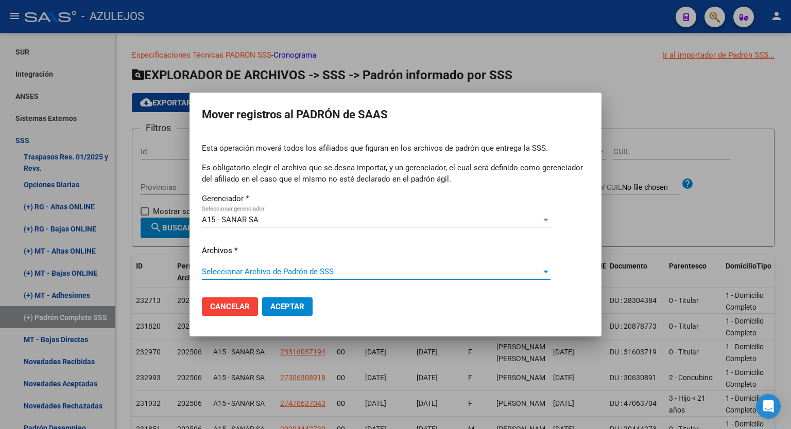
click at [303, 268] on span "Seleccionar Archivo de Padrón de SSS" at bounding box center [371, 271] width 339 height 9
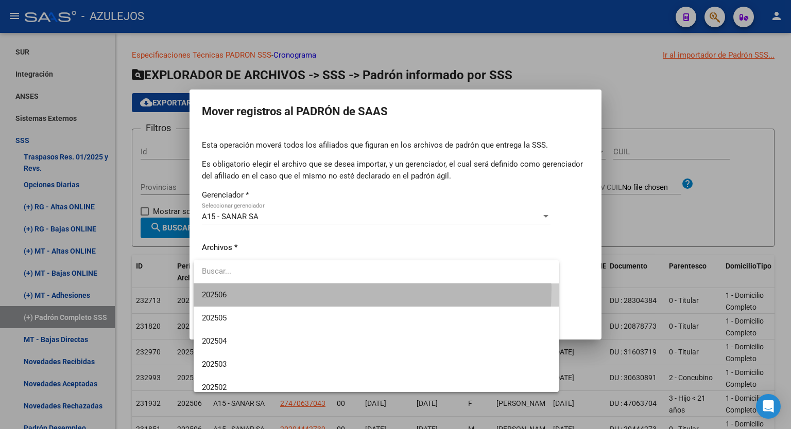
click at [266, 289] on span "202506" at bounding box center [376, 295] width 348 height 23
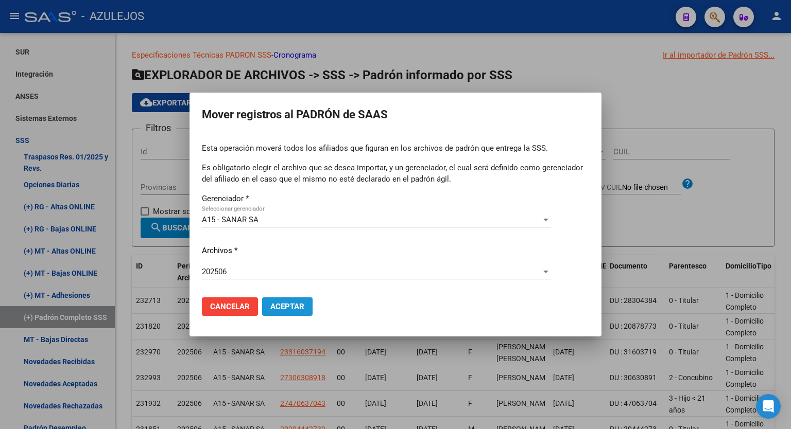
click at [294, 306] on span "Aceptar" at bounding box center [287, 306] width 34 height 9
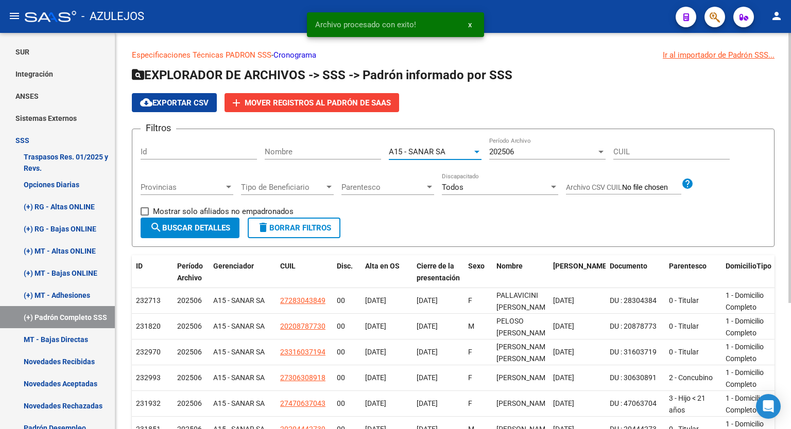
click at [476, 149] on div at bounding box center [476, 152] width 9 height 8
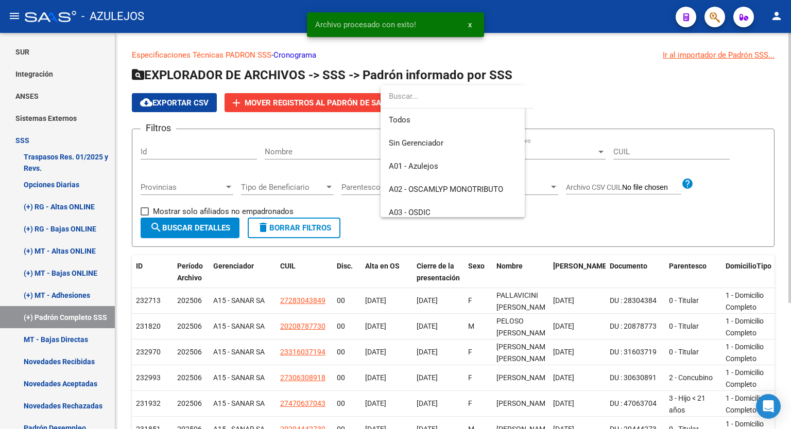
scroll to position [154, 0]
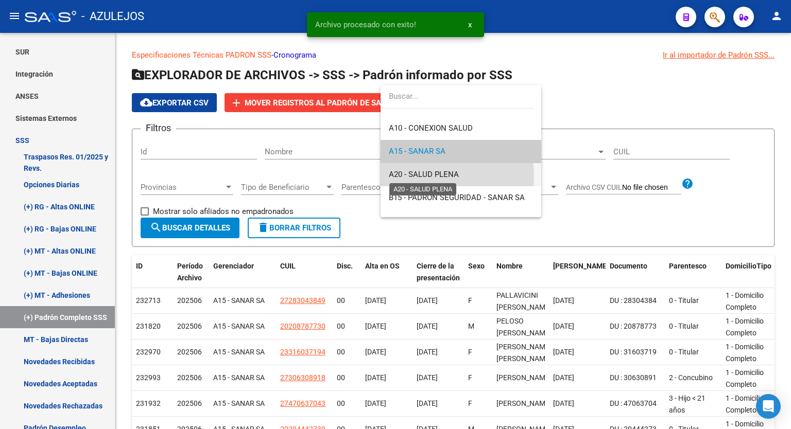
click at [443, 176] on span "A20 - SALUD PLENA" at bounding box center [424, 174] width 70 height 9
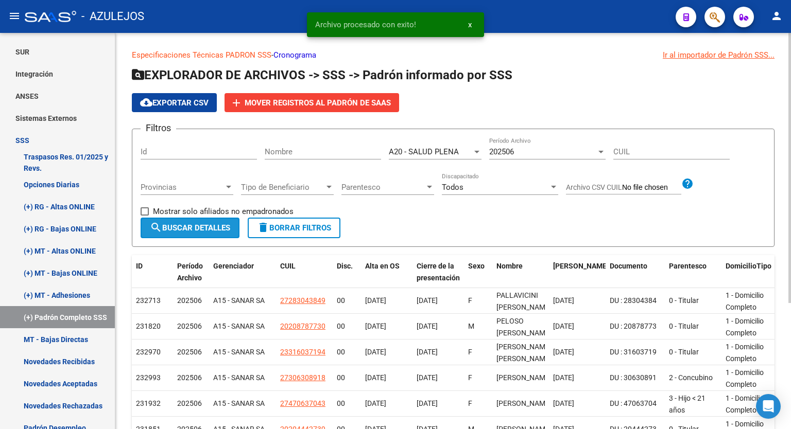
click at [189, 228] on span "search Buscar Detalles" at bounding box center [190, 227] width 80 height 9
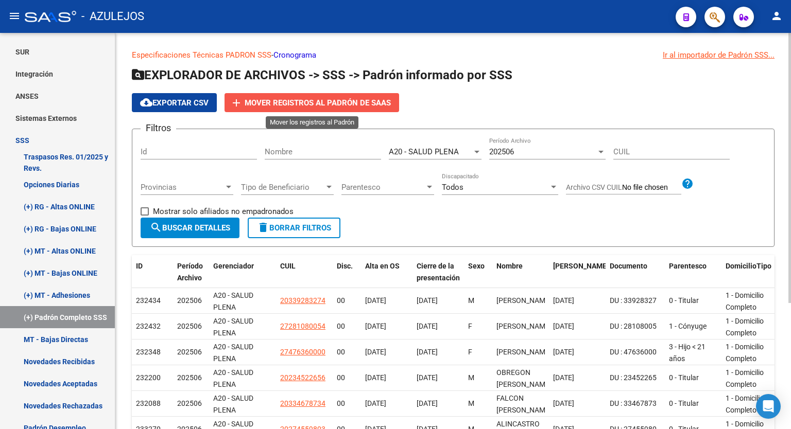
click at [342, 98] on span "Mover registros al PADRÓN de SAAS" at bounding box center [318, 102] width 146 height 9
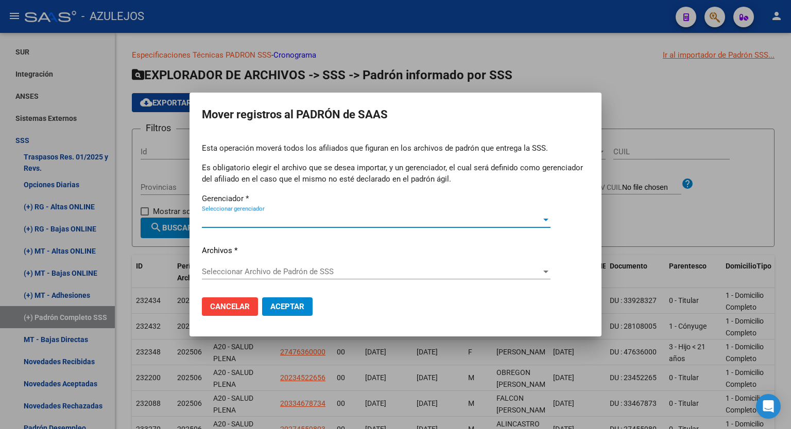
click at [546, 221] on div at bounding box center [545, 220] width 5 height 3
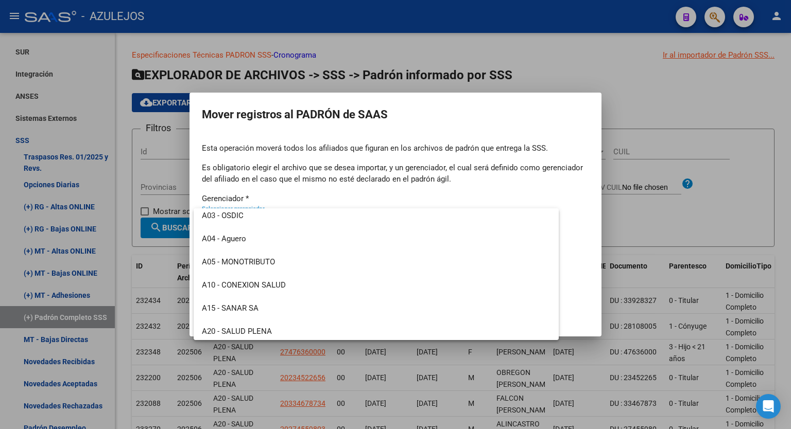
scroll to position [82, 0]
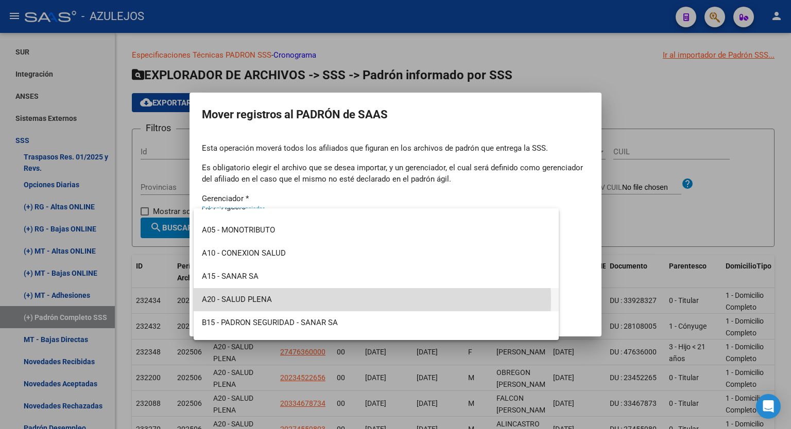
click at [352, 301] on span "A20 - SALUD PLENA" at bounding box center [376, 299] width 348 height 23
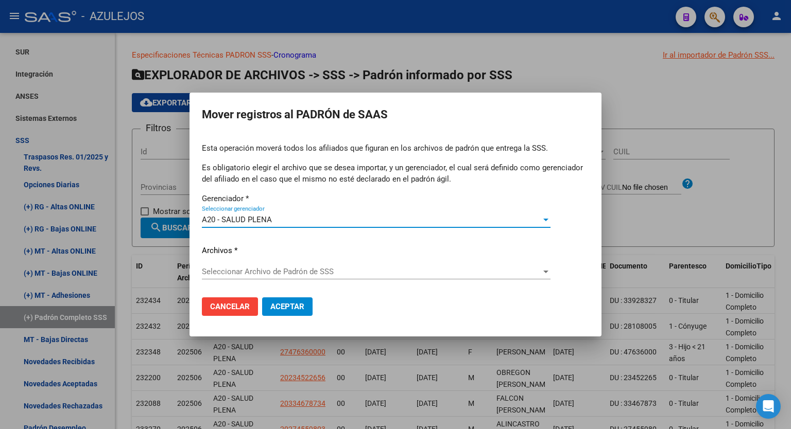
click at [266, 274] on span "Seleccionar Archivo de Padrón de SSS" at bounding box center [371, 271] width 339 height 9
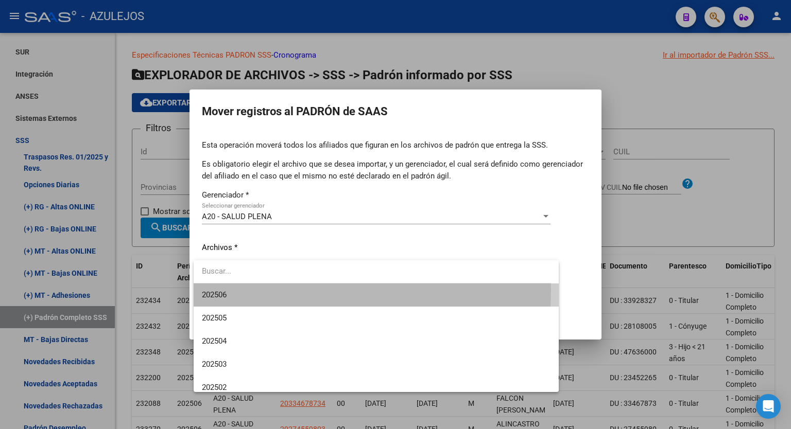
click at [239, 290] on span "202506" at bounding box center [376, 295] width 348 height 23
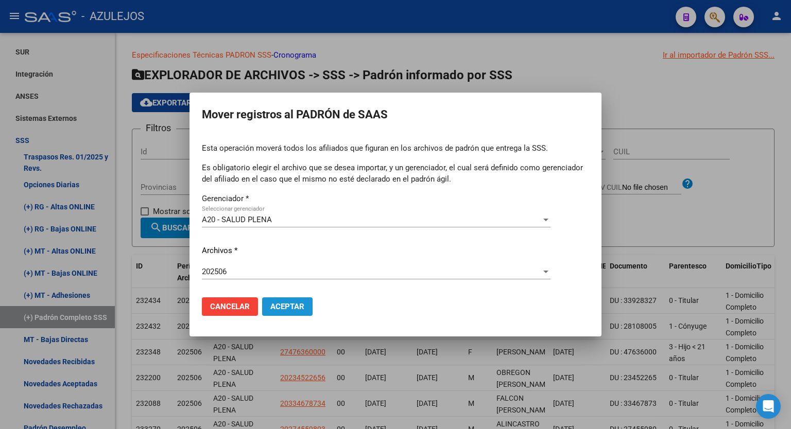
click at [282, 307] on span "Aceptar" at bounding box center [287, 306] width 34 height 9
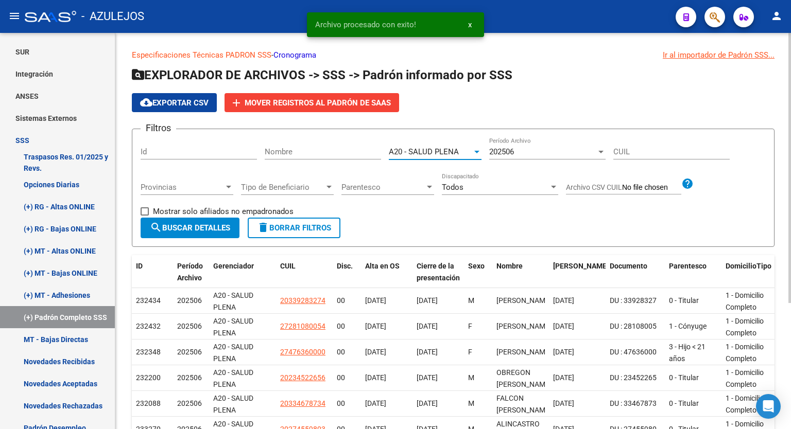
click at [475, 149] on div at bounding box center [476, 152] width 9 height 8
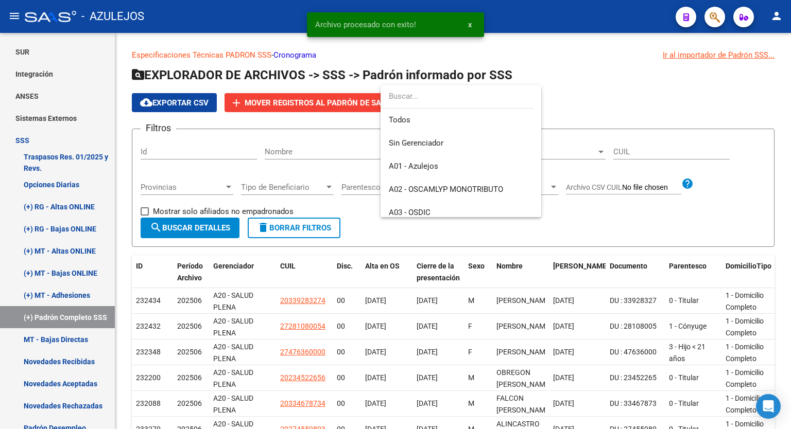
scroll to position [177, 0]
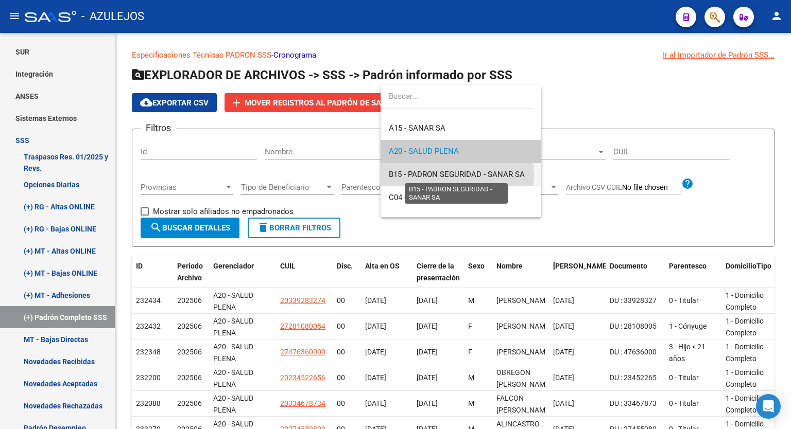
click at [453, 175] on span "B15 - PADRON SEGURIDAD - SANAR SA" at bounding box center [457, 174] width 136 height 9
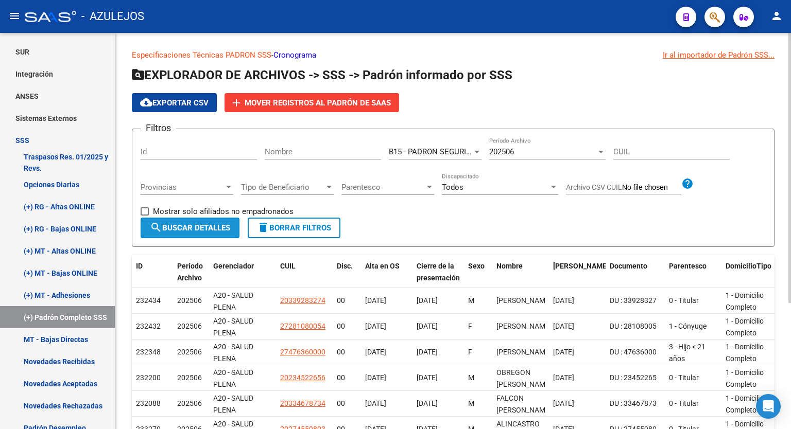
click at [196, 233] on button "search Buscar Detalles" at bounding box center [190, 228] width 99 height 21
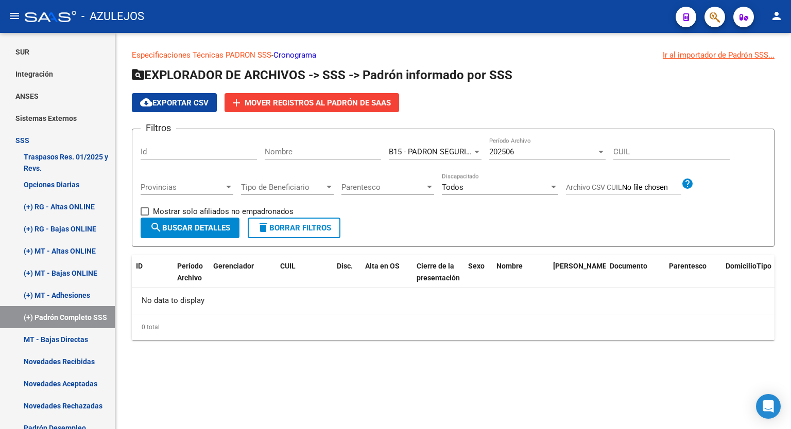
click at [477, 145] on div "B15 - PADRON SEGURIDAD - SANAR SA Seleccionar Gerenciador" at bounding box center [435, 148] width 93 height 22
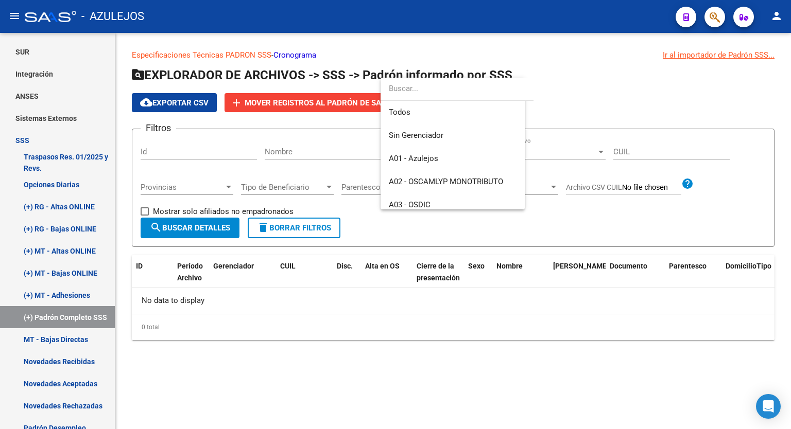
scroll to position [193, 0]
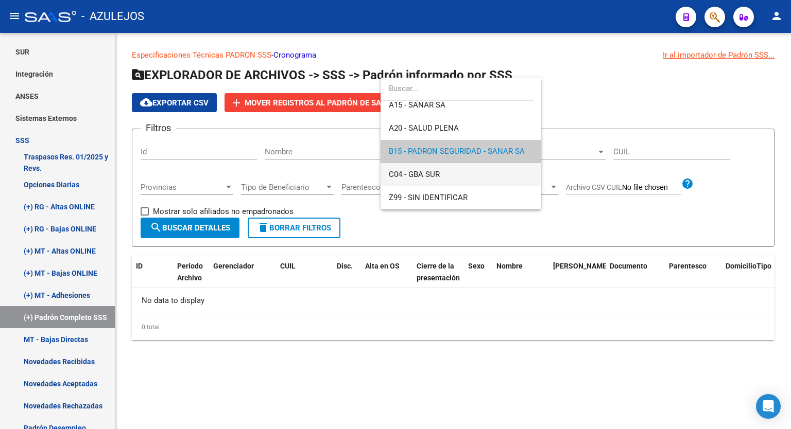
click at [451, 167] on span "C04 - GBA SUR" at bounding box center [461, 174] width 144 height 23
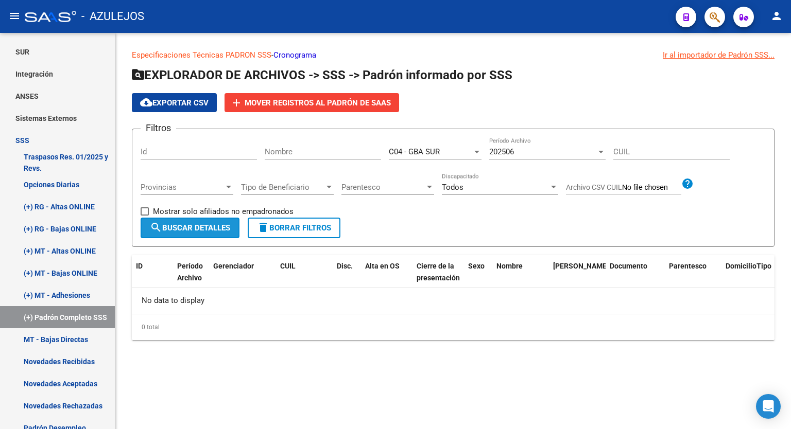
click at [213, 221] on button "search Buscar Detalles" at bounding box center [190, 228] width 99 height 21
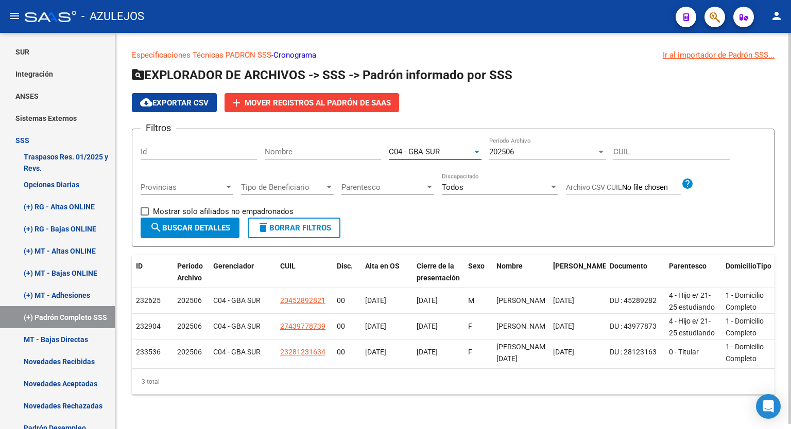
click at [477, 151] on div at bounding box center [476, 152] width 5 height 3
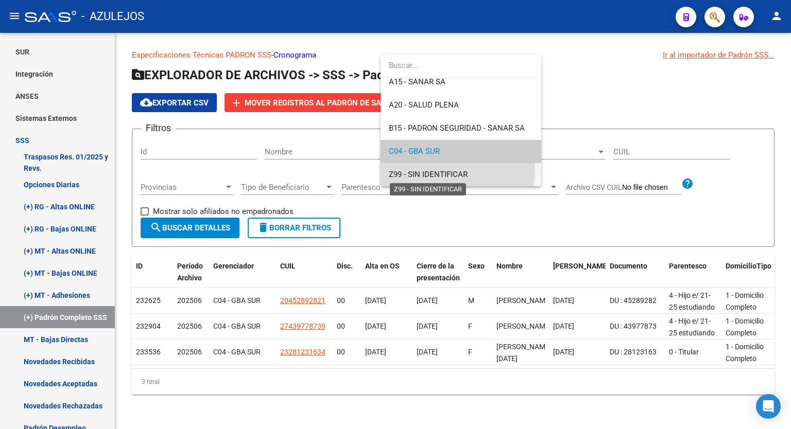
click at [456, 170] on span "Z99 - SIN IDENTIFICAR" at bounding box center [428, 174] width 79 height 9
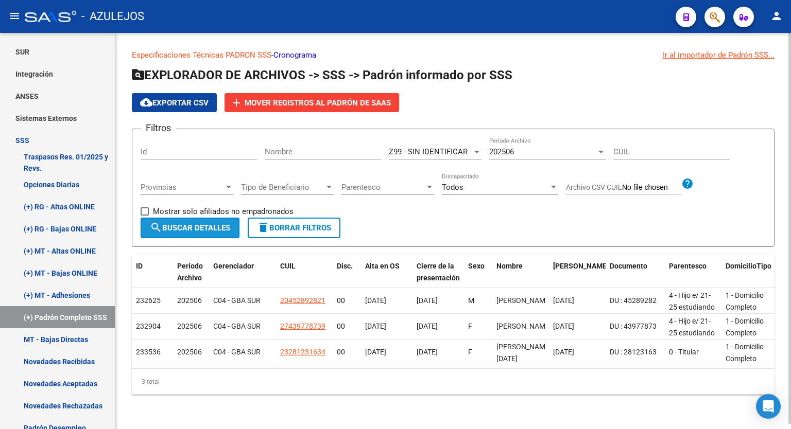
click at [205, 226] on span "search Buscar Detalles" at bounding box center [190, 227] width 80 height 9
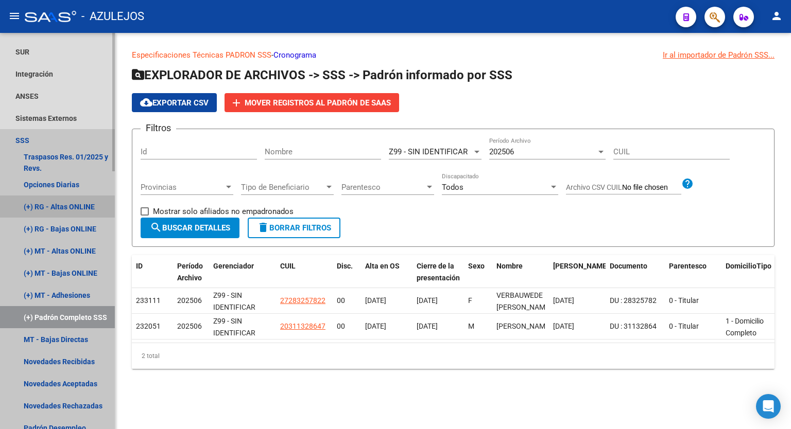
click at [68, 206] on link "(+) RG - Altas ONLINE" at bounding box center [57, 207] width 115 height 22
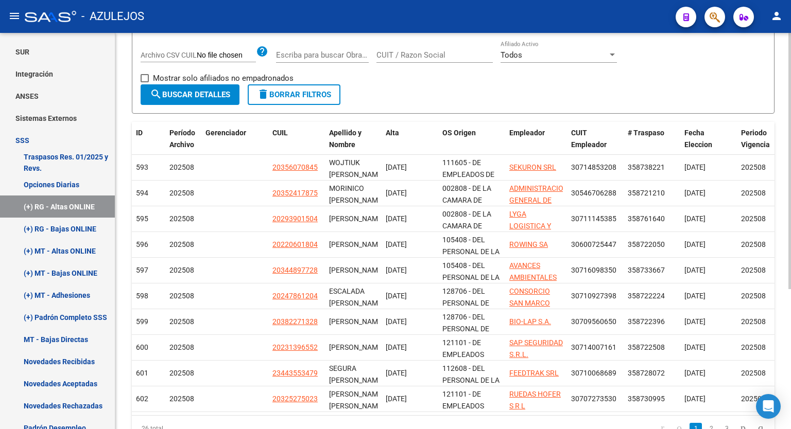
scroll to position [165, 0]
click at [790, 326] on div at bounding box center [789, 272] width 3 height 256
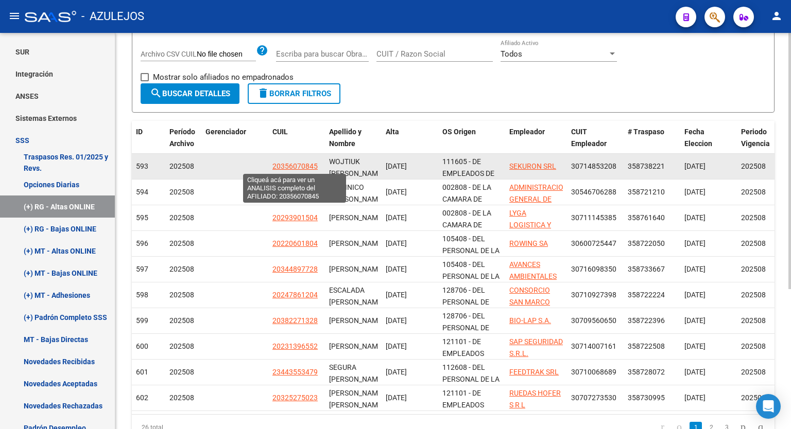
click at [288, 167] on span "20356070845" at bounding box center [294, 166] width 45 height 8
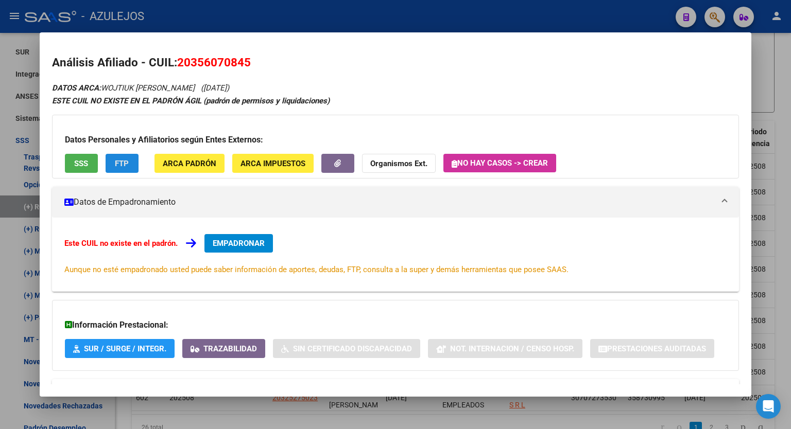
click at [130, 162] on button "FTP" at bounding box center [122, 163] width 33 height 19
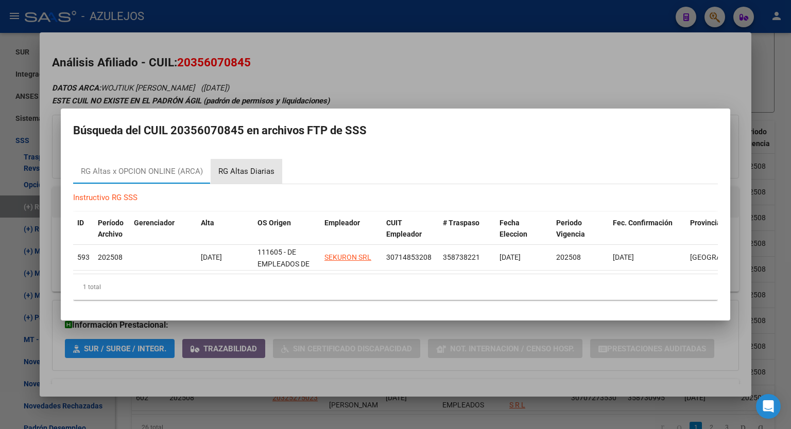
click at [267, 166] on div "RG Altas Diarias" at bounding box center [246, 172] width 56 height 12
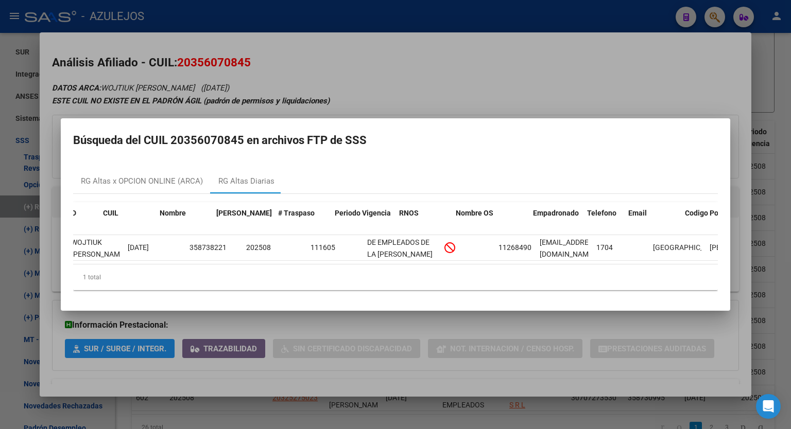
scroll to position [0, 0]
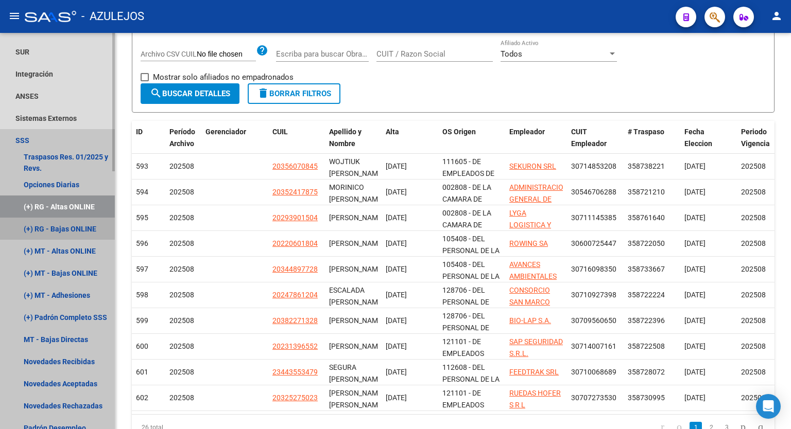
click at [78, 232] on link "(+) RG - Bajas ONLINE" at bounding box center [57, 229] width 115 height 22
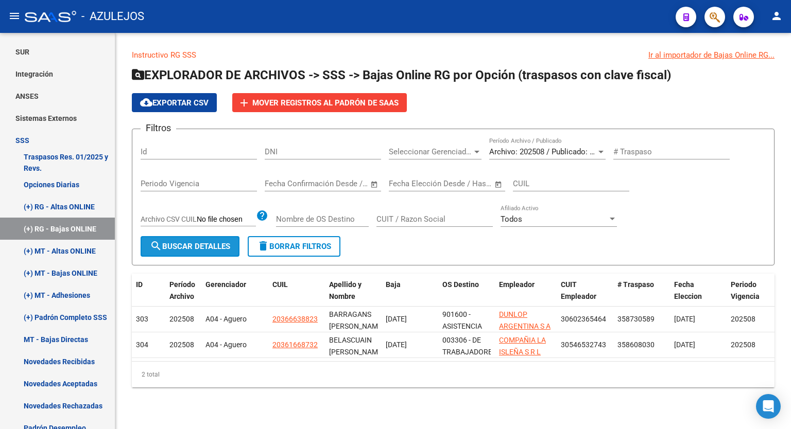
click at [221, 245] on span "search Buscar Detalles" at bounding box center [190, 246] width 80 height 9
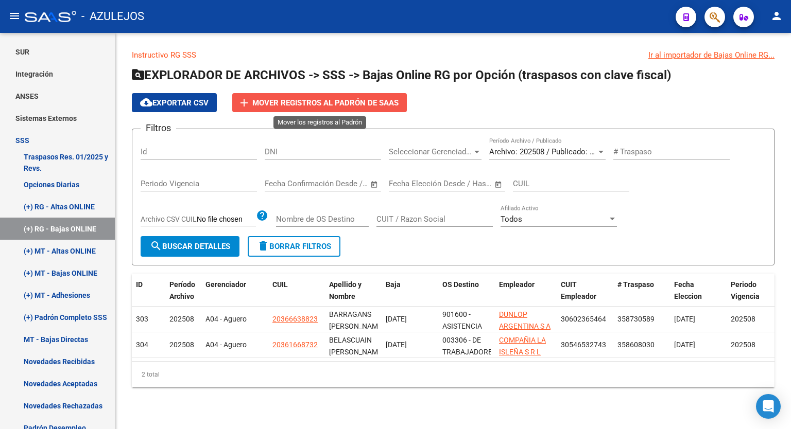
click at [340, 101] on span "Mover registros al PADRÓN de SAAS" at bounding box center [325, 102] width 146 height 9
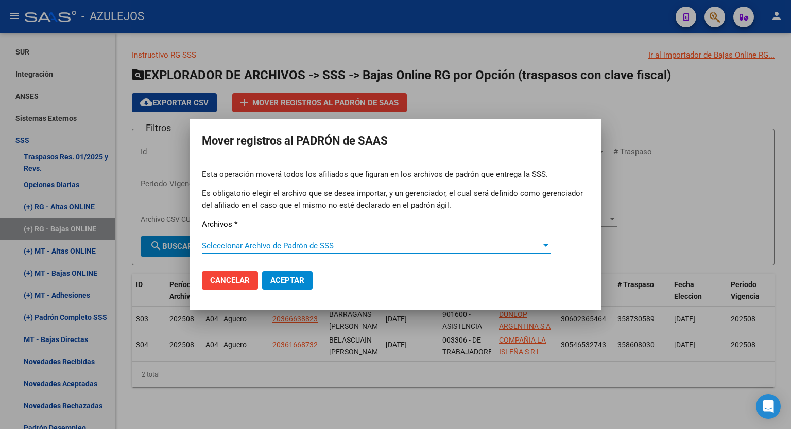
click at [484, 248] on span "Seleccionar Archivo de Padrón de SSS" at bounding box center [371, 245] width 339 height 9
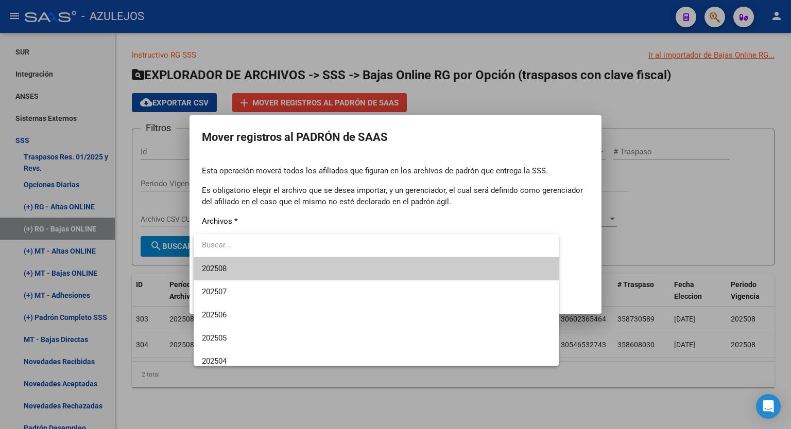
click at [434, 266] on span "202508" at bounding box center [376, 268] width 348 height 23
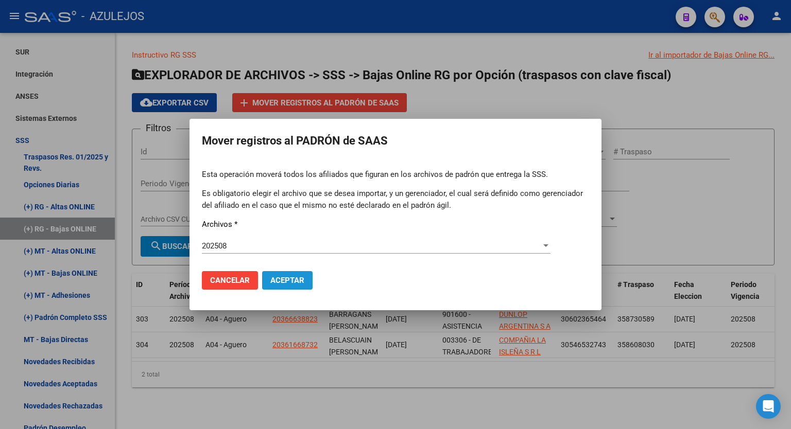
click at [296, 276] on span "Aceptar" at bounding box center [287, 280] width 34 height 9
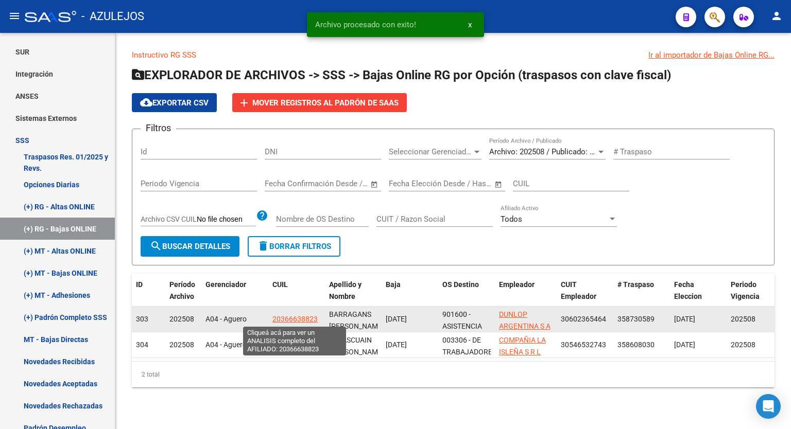
click at [303, 318] on span "20366638823" at bounding box center [294, 319] width 45 height 8
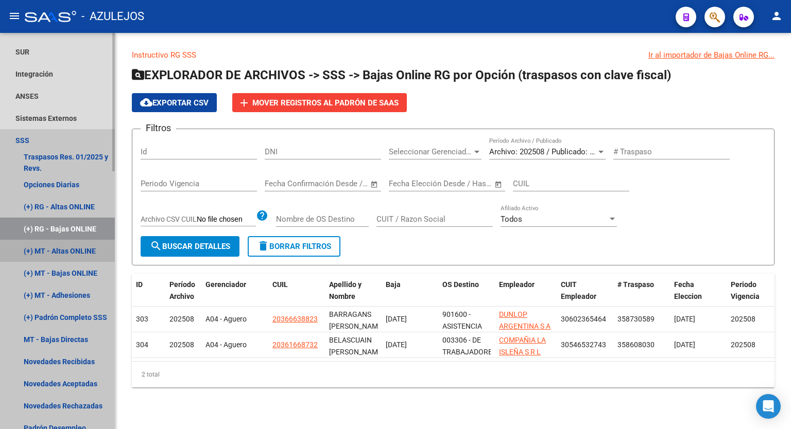
click at [59, 249] on link "(+) MT - Altas ONLINE" at bounding box center [57, 251] width 115 height 22
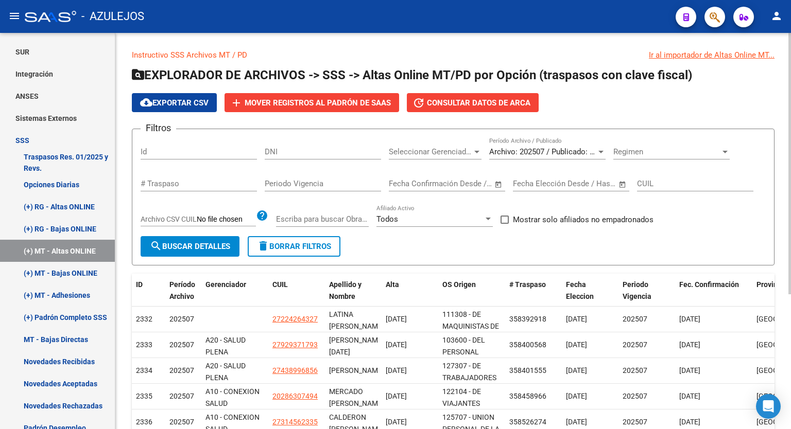
click at [790, 186] on div at bounding box center [789, 163] width 3 height 261
click at [474, 149] on div at bounding box center [476, 152] width 9 height 8
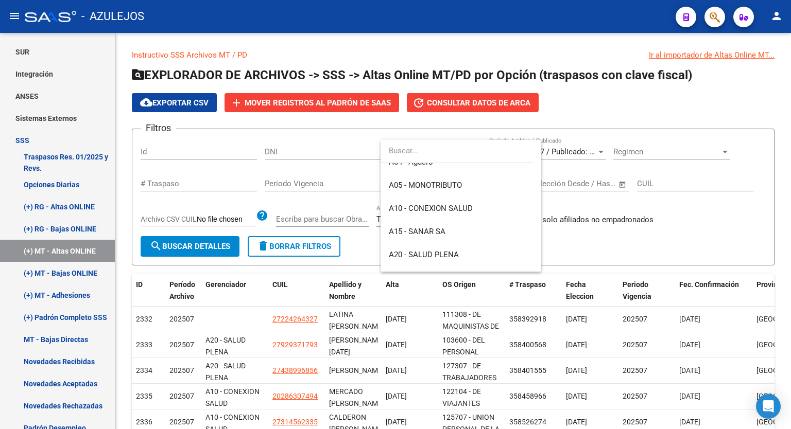
scroll to position [127, 0]
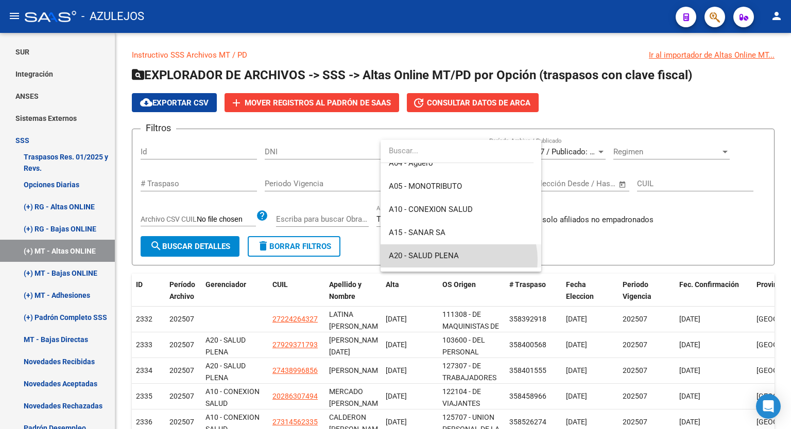
click at [458, 260] on span "A20 - SALUD PLENA" at bounding box center [461, 256] width 144 height 23
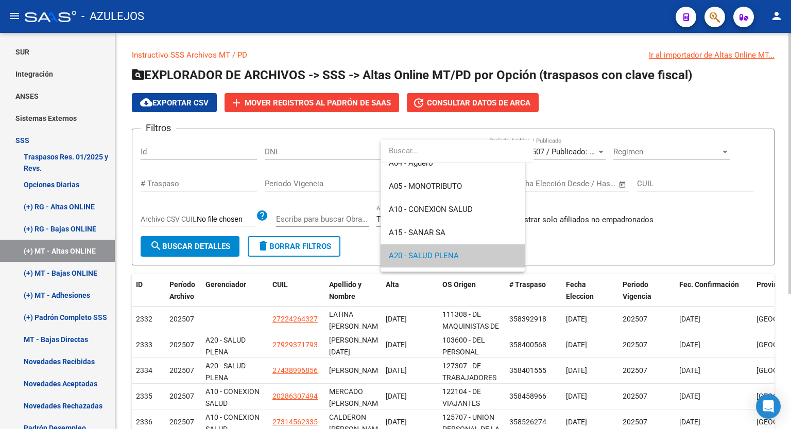
scroll to position [123, 0]
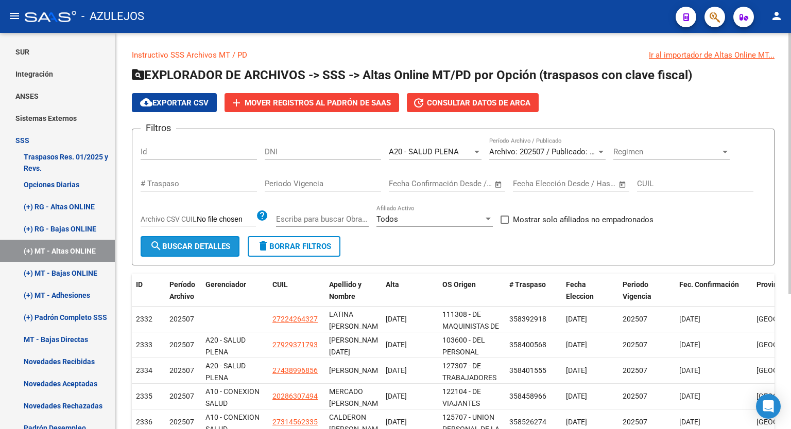
click at [199, 245] on span "search Buscar Detalles" at bounding box center [190, 246] width 80 height 9
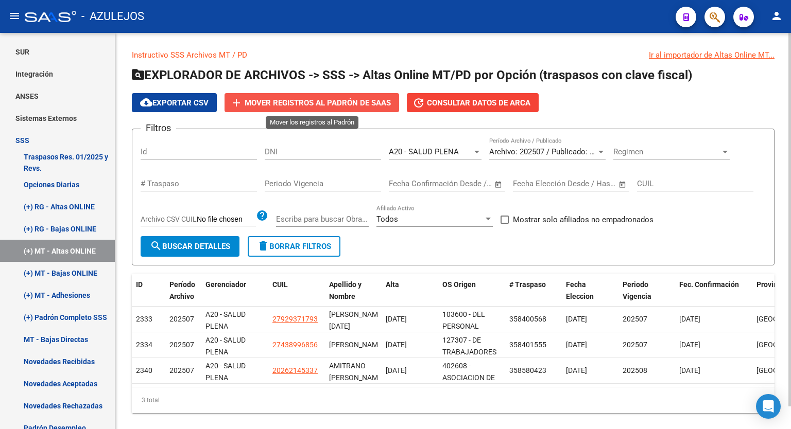
click at [310, 102] on span "Mover registros al PADRÓN de SAAS" at bounding box center [318, 102] width 146 height 9
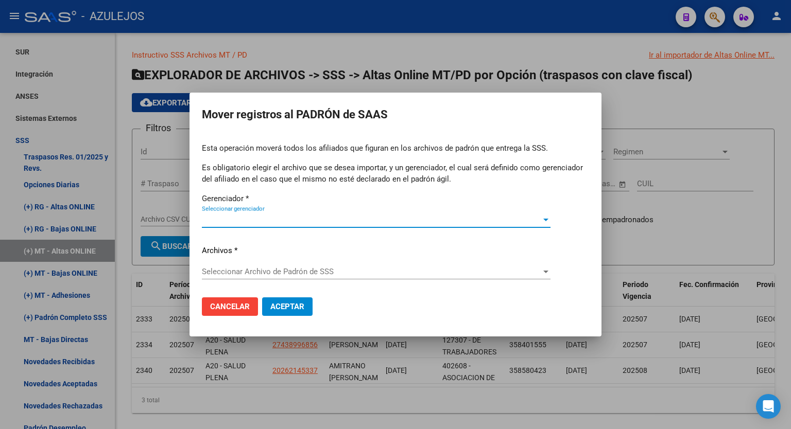
click at [453, 219] on span "Seleccionar gerenciador" at bounding box center [371, 219] width 339 height 9
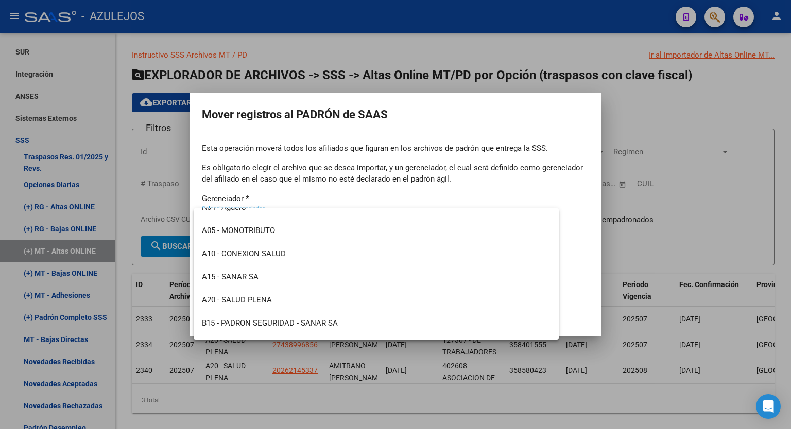
scroll to position [82, 0]
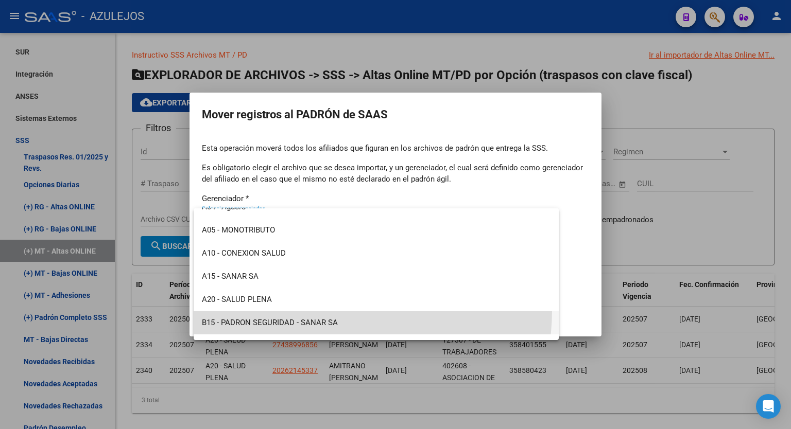
click at [330, 311] on span "B15 - PADRON SEGURIDAD - SANAR SA" at bounding box center [376, 322] width 348 height 23
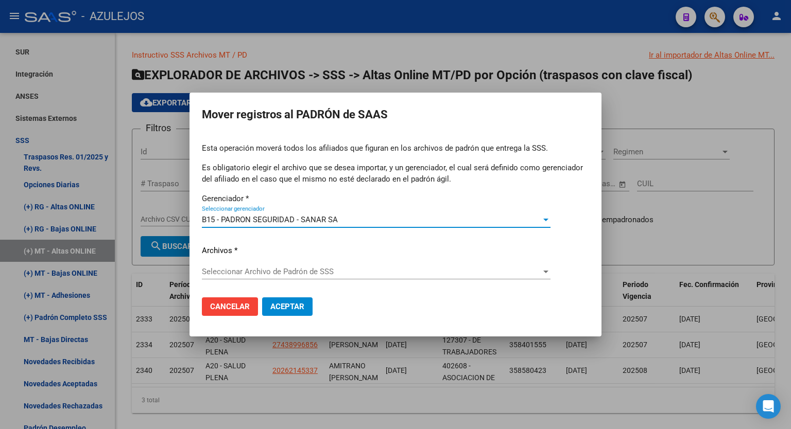
click at [456, 221] on div "B15 - PADRON SEGURIDAD - SANAR SA" at bounding box center [371, 219] width 339 height 9
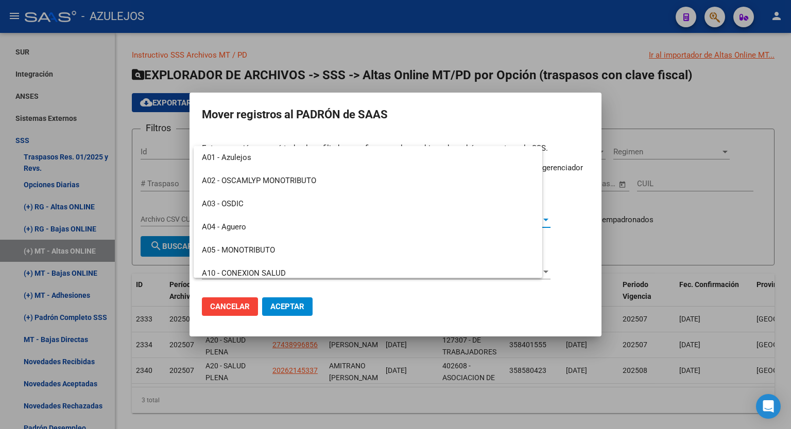
scroll to position [123, 0]
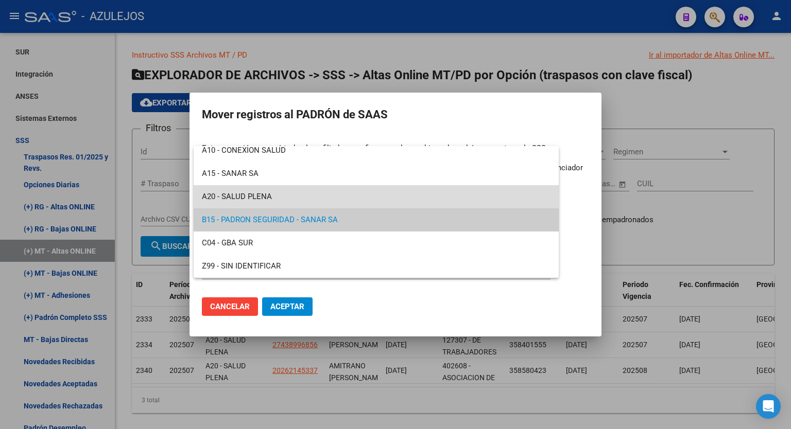
click at [426, 194] on span "A20 - SALUD PLENA" at bounding box center [376, 196] width 348 height 23
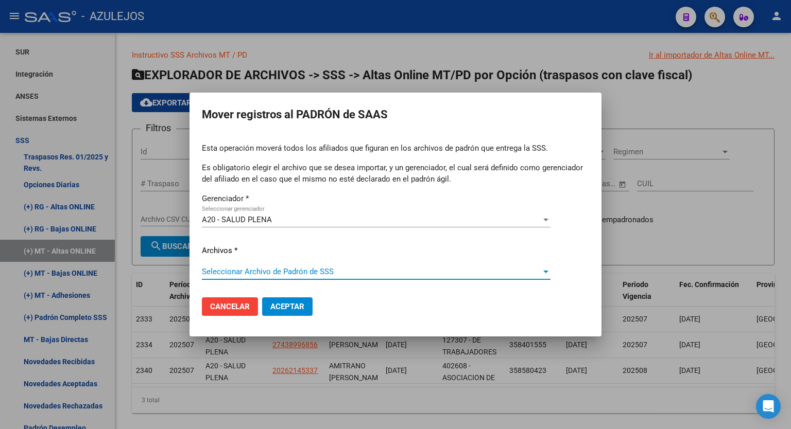
click at [375, 270] on span "Seleccionar Archivo de Padrón de SSS" at bounding box center [371, 271] width 339 height 9
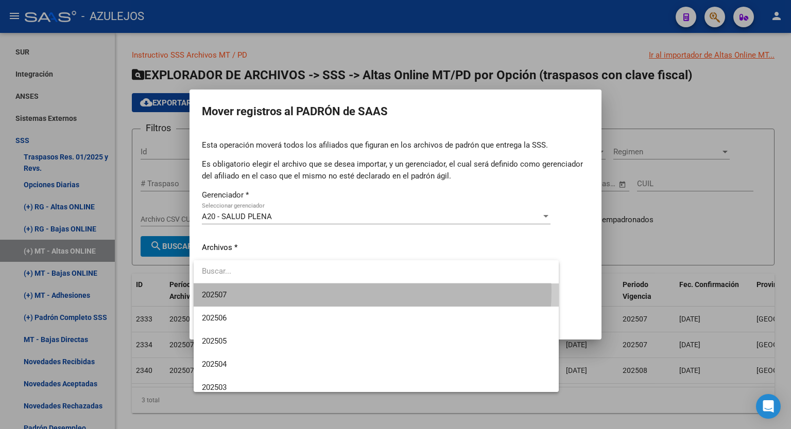
click at [340, 291] on span "202507" at bounding box center [376, 295] width 348 height 23
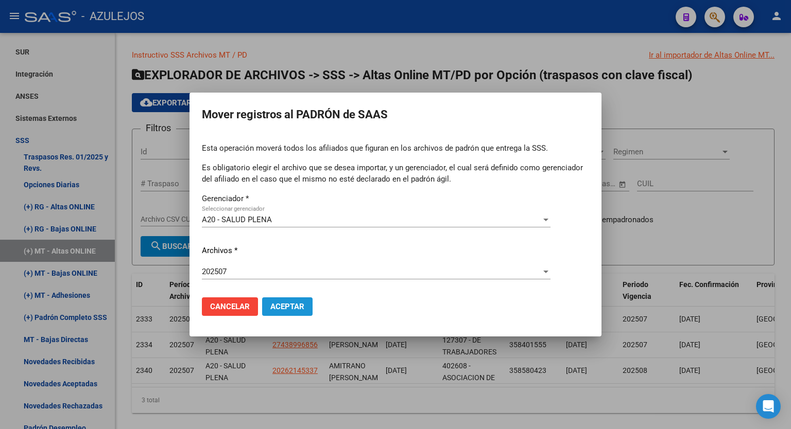
click at [290, 308] on span "Aceptar" at bounding box center [287, 306] width 34 height 9
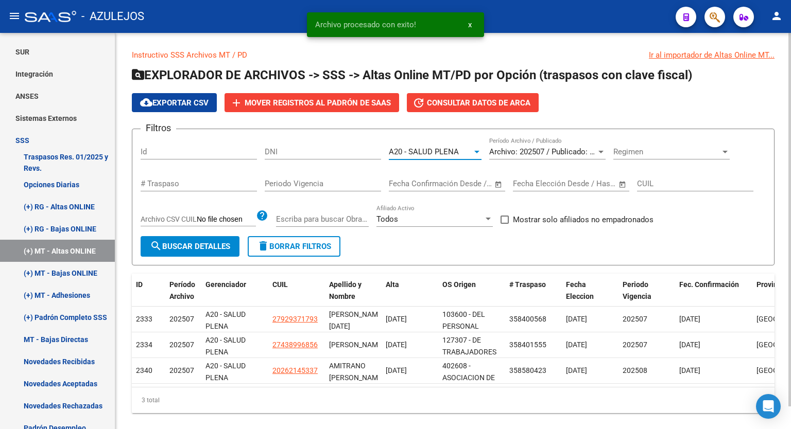
click at [480, 153] on div at bounding box center [476, 152] width 9 height 8
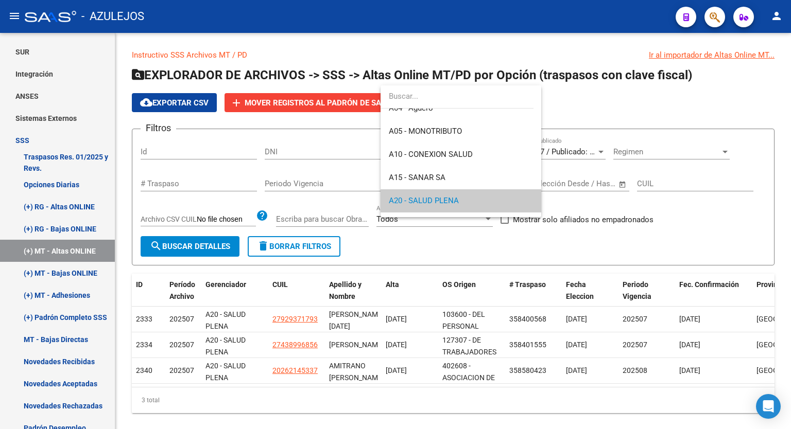
scroll to position [119, 0]
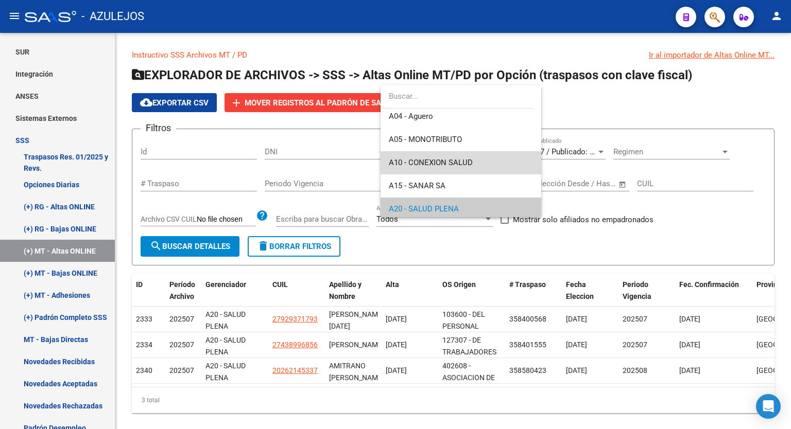
click at [482, 165] on span "A10 - CONEXION SALUD" at bounding box center [461, 162] width 144 height 23
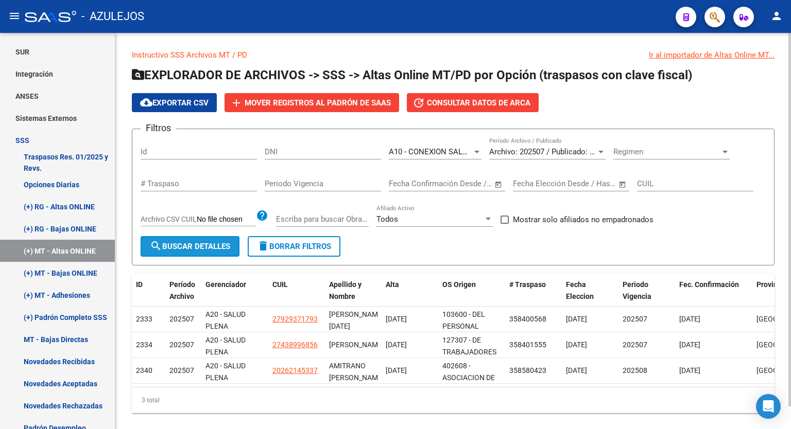
click at [181, 249] on span "search Buscar Detalles" at bounding box center [190, 246] width 80 height 9
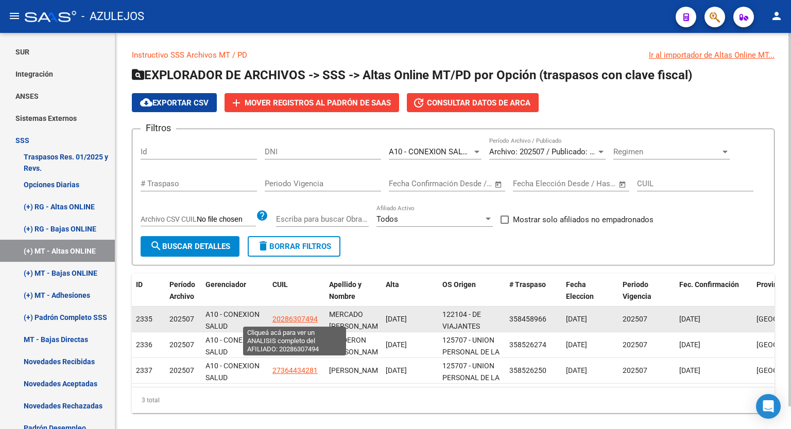
click at [298, 317] on span "20286307494" at bounding box center [294, 319] width 45 height 8
type textarea "20286307494"
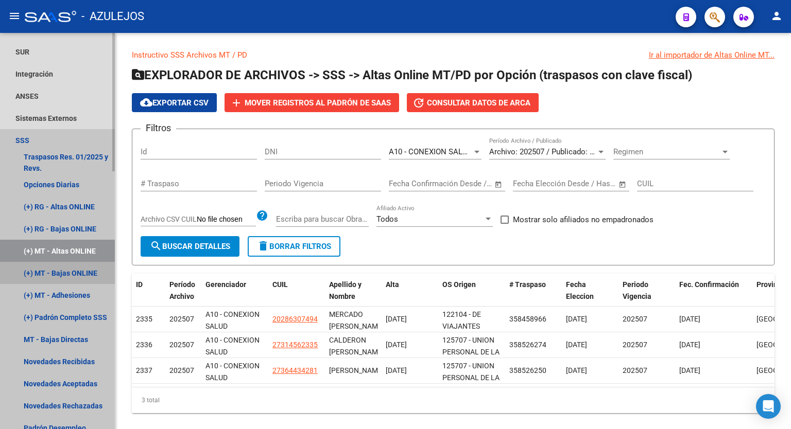
click at [74, 278] on link "(+) MT - Bajas ONLINE" at bounding box center [57, 273] width 115 height 22
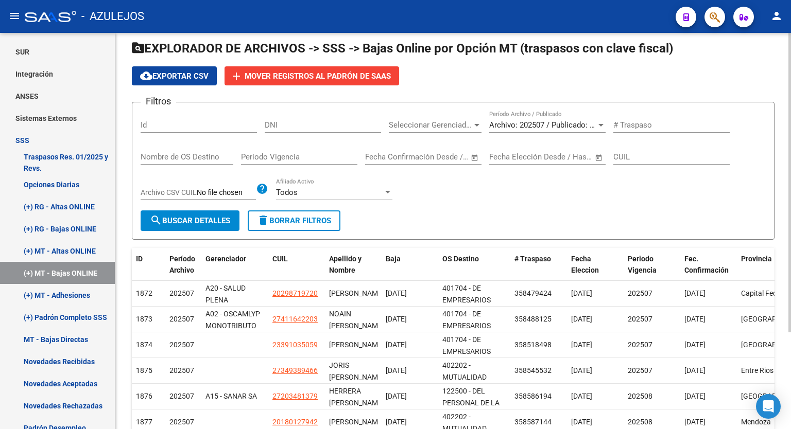
scroll to position [25, 0]
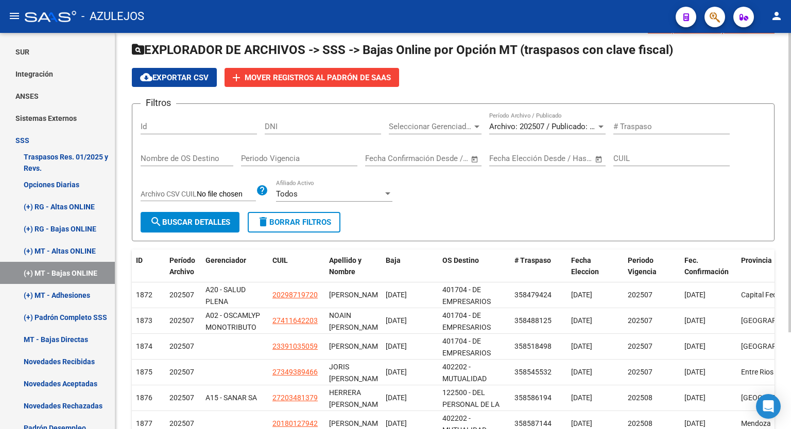
click at [790, 205] on div at bounding box center [789, 203] width 3 height 300
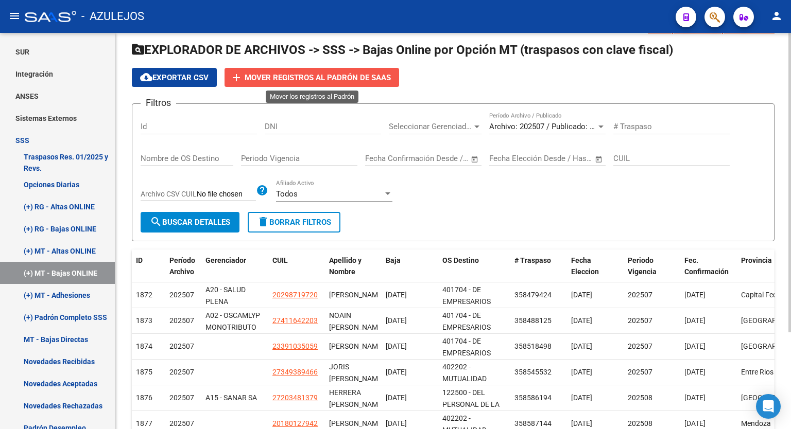
click at [310, 81] on span "Mover registros al PADRÓN de SAAS" at bounding box center [318, 77] width 146 height 9
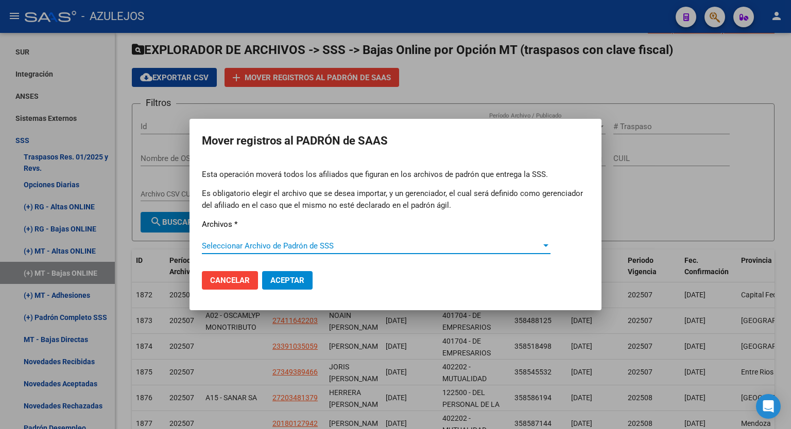
click at [497, 244] on span "Seleccionar Archivo de Padrón de SSS" at bounding box center [371, 245] width 339 height 9
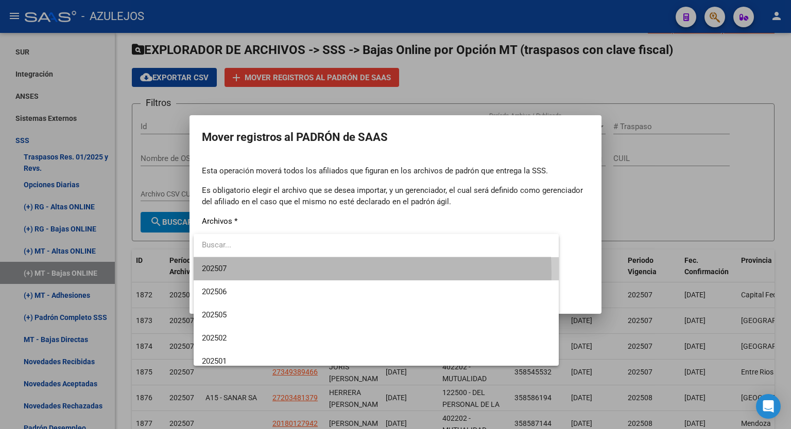
click at [304, 273] on span "202507" at bounding box center [376, 268] width 348 height 23
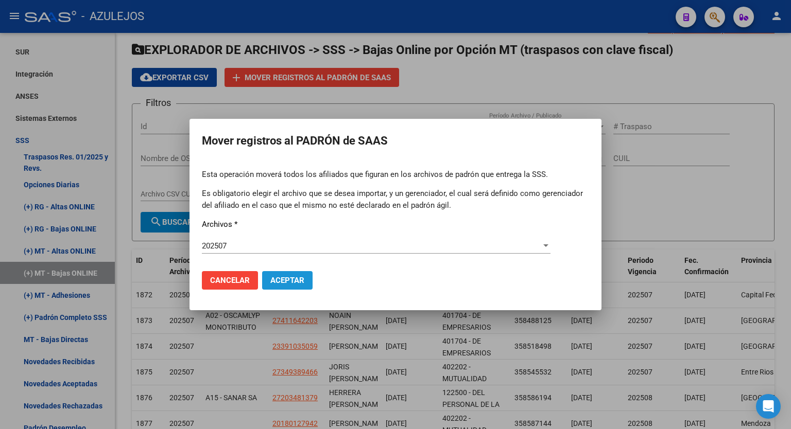
click at [284, 276] on span "Aceptar" at bounding box center [287, 280] width 34 height 9
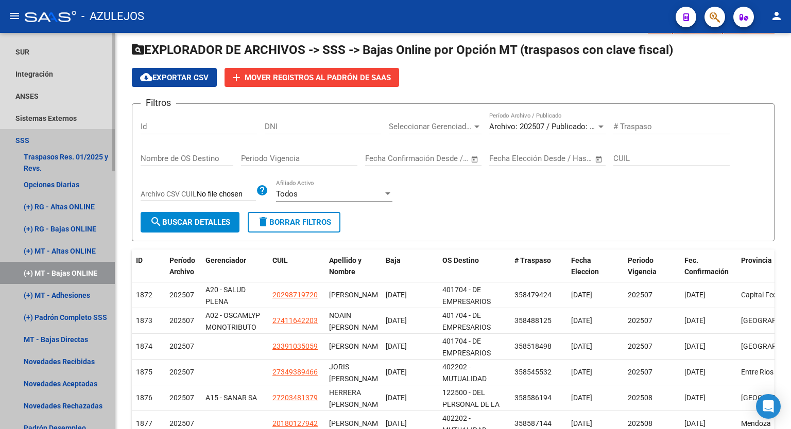
click at [35, 144] on link "SSS" at bounding box center [57, 140] width 115 height 22
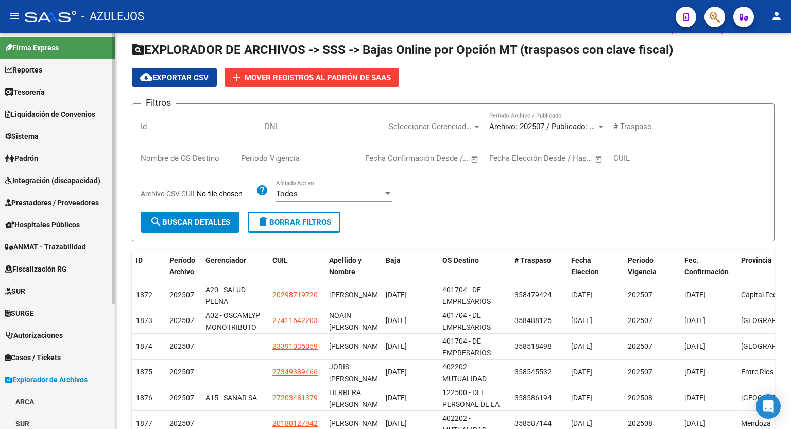
scroll to position [0, 0]
click at [110, 27] on div "menu - AZULEJOS person Firma Express Reportes Tablero de Control Ingresos Perci…" at bounding box center [395, 214] width 791 height 429
click at [42, 66] on span "Reportes" at bounding box center [23, 70] width 37 height 11
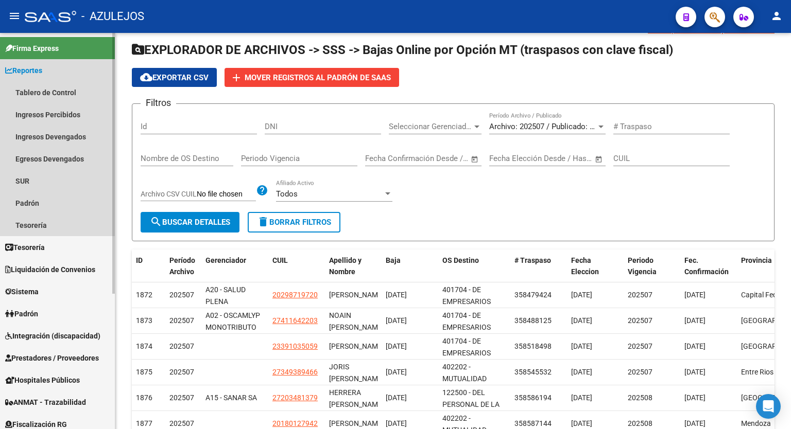
click at [42, 66] on span "Reportes" at bounding box center [23, 70] width 37 height 11
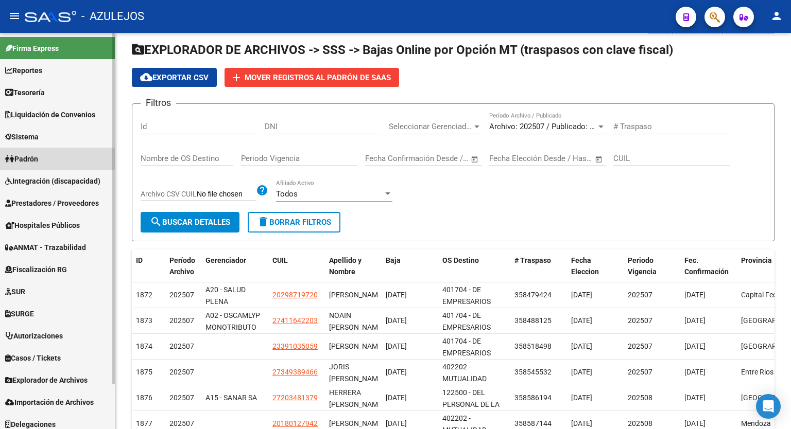
click at [48, 155] on link "Padrón" at bounding box center [57, 159] width 115 height 22
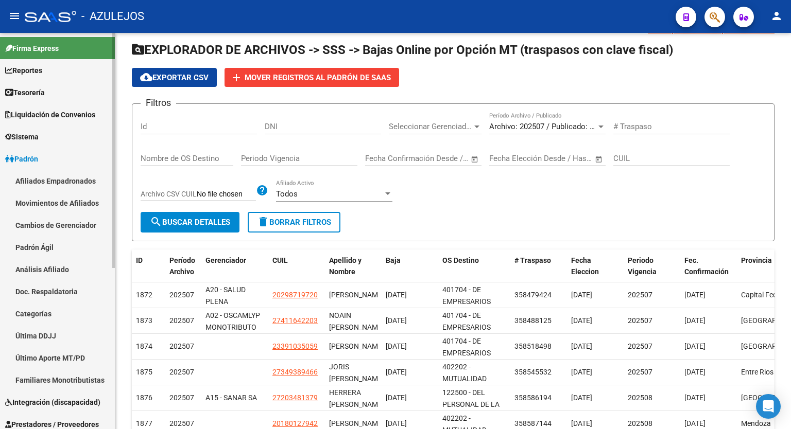
click at [57, 200] on link "Movimientos de Afiliados" at bounding box center [57, 203] width 115 height 22
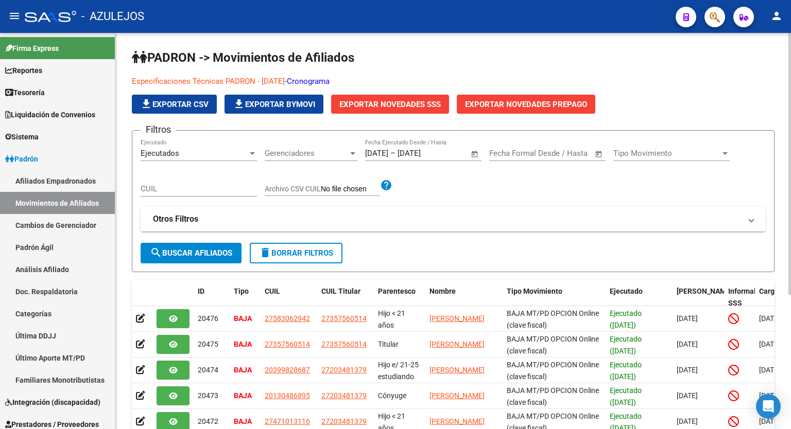
click at [178, 254] on span "search Buscar Afiliados" at bounding box center [191, 253] width 82 height 9
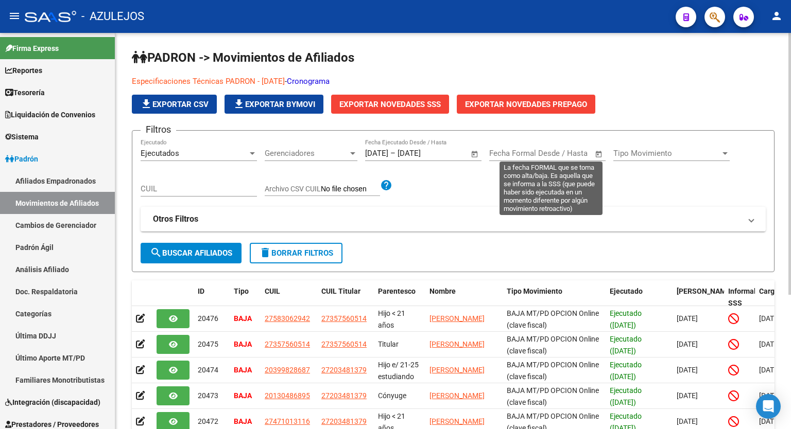
click at [599, 151] on span "Open calendar" at bounding box center [598, 154] width 25 height 25
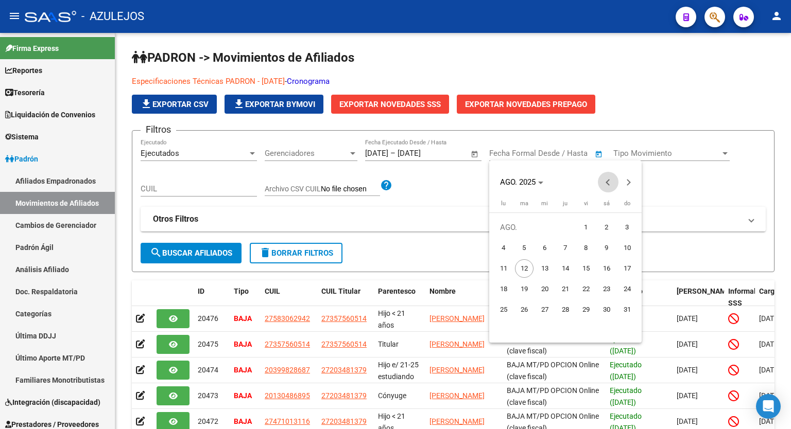
click at [607, 182] on button "Previous month" at bounding box center [608, 182] width 21 height 21
click at [526, 246] on span "1" at bounding box center [524, 248] width 19 height 19
type input "[DATE]"
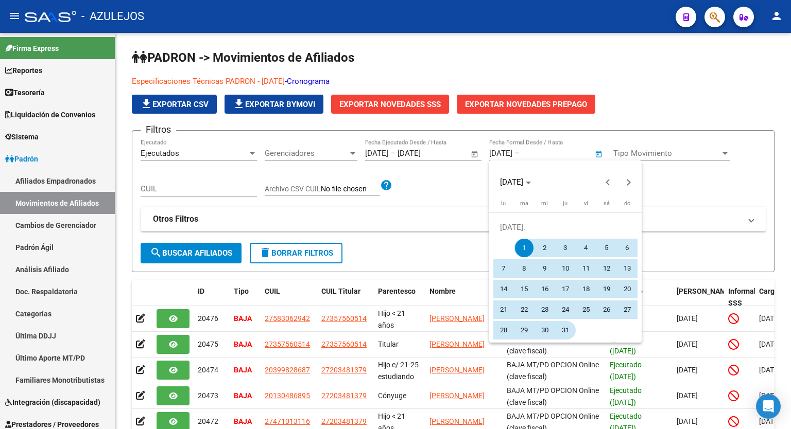
click at [572, 330] on span "31" at bounding box center [565, 330] width 19 height 19
type input "[DATE]"
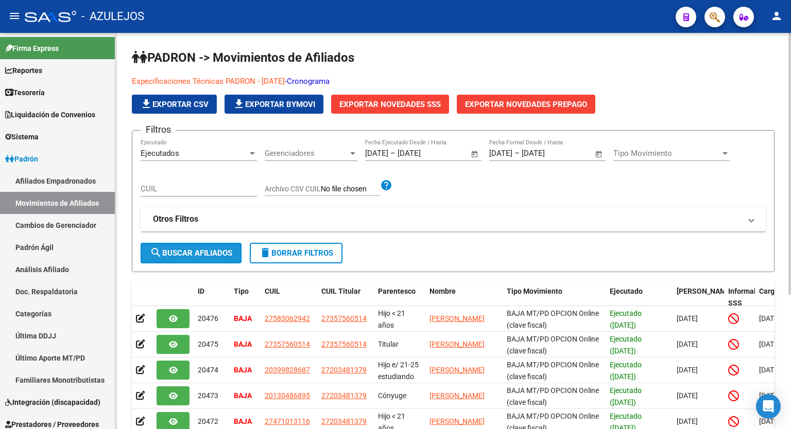
click at [194, 252] on span "search Buscar Afiliados" at bounding box center [191, 253] width 82 height 9
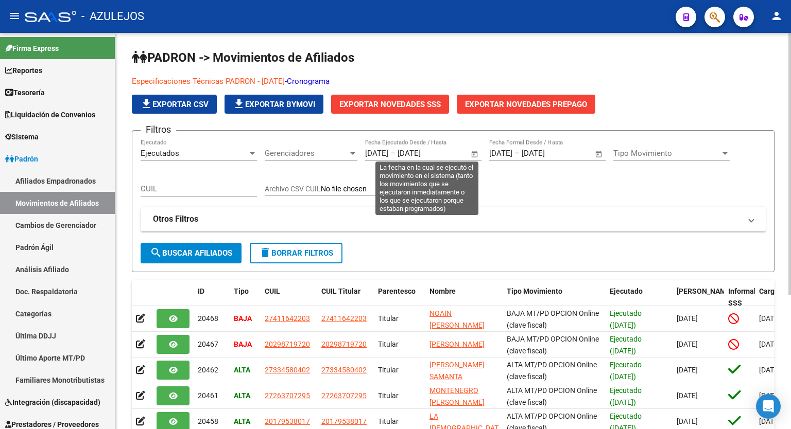
click at [475, 151] on span "Open calendar" at bounding box center [474, 154] width 25 height 25
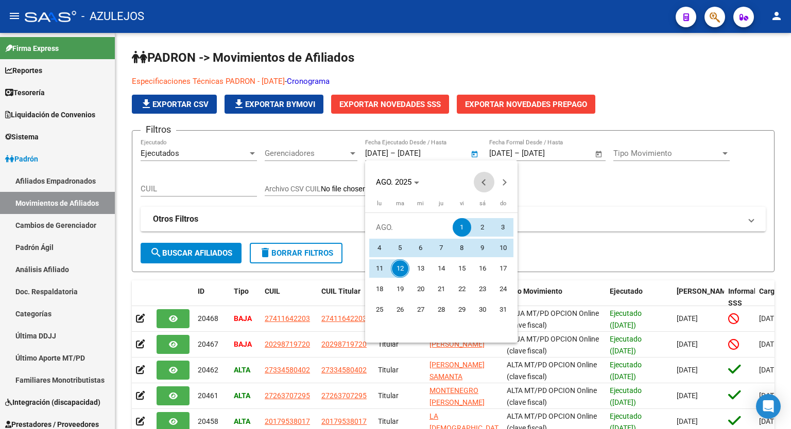
click at [483, 188] on span "Previous month" at bounding box center [484, 182] width 21 height 21
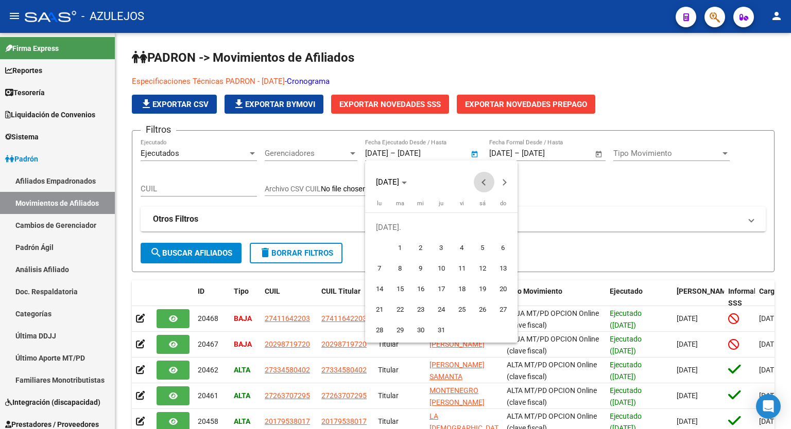
click at [483, 188] on span "Previous month" at bounding box center [484, 182] width 21 height 21
click at [401, 250] on span "1" at bounding box center [400, 248] width 19 height 19
type input "[DATE]"
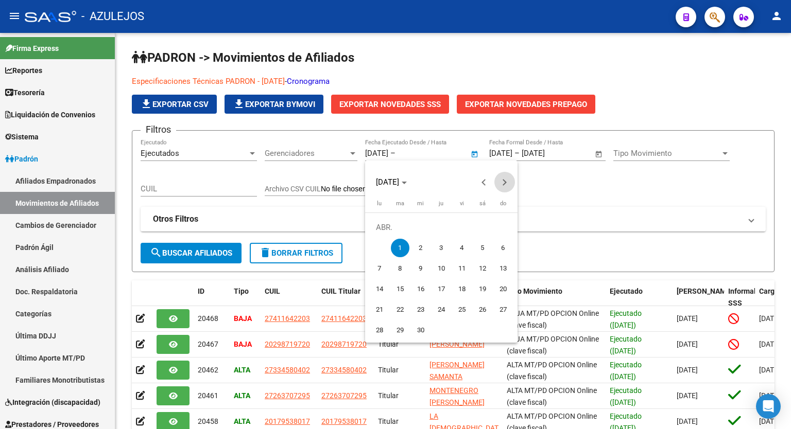
click at [504, 184] on span "Next month" at bounding box center [504, 182] width 21 height 21
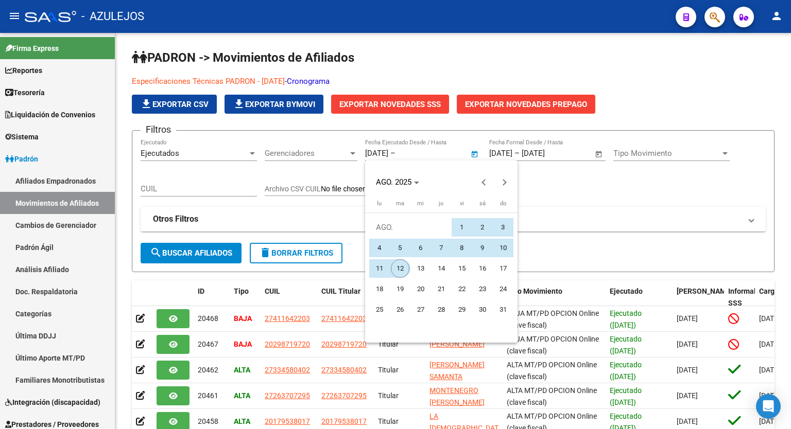
click at [406, 265] on span "12" at bounding box center [400, 268] width 19 height 19
type input "[DATE]"
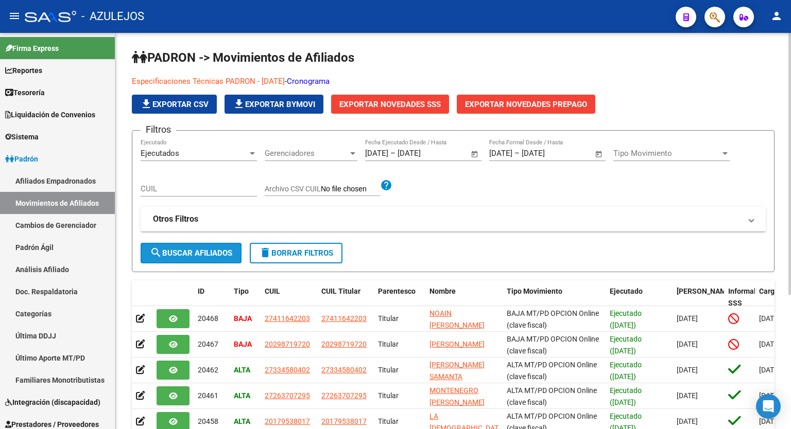
click at [222, 256] on span "search Buscar Afiliados" at bounding box center [191, 253] width 82 height 9
click at [642, 149] on span "Tipo Movimiento" at bounding box center [666, 153] width 107 height 9
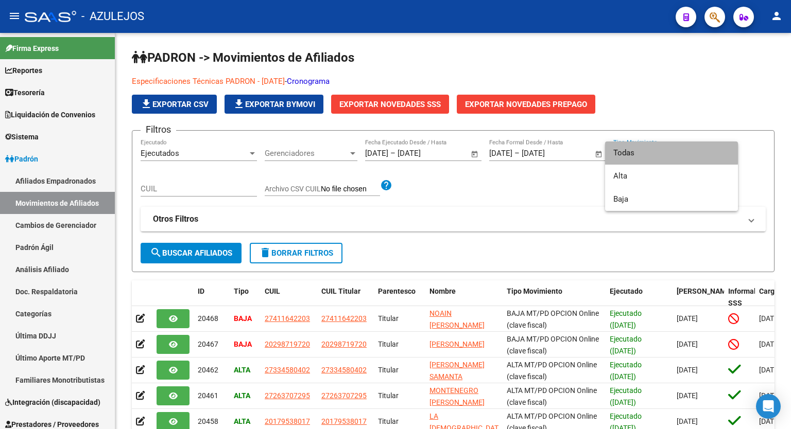
click at [640, 149] on span "Todas" at bounding box center [671, 153] width 116 height 23
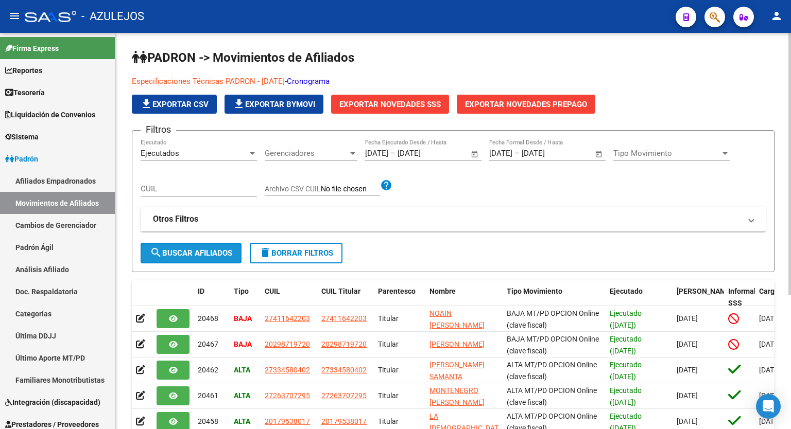
click at [197, 256] on span "search Buscar Afiliados" at bounding box center [191, 253] width 82 height 9
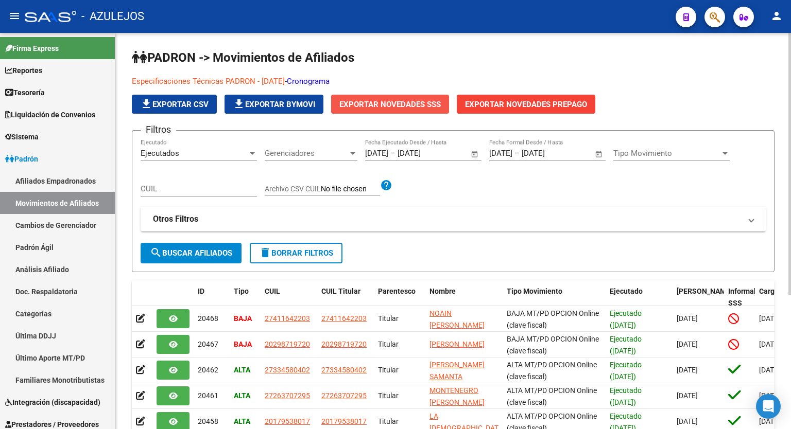
click at [389, 103] on span "Exportar Novedades SSS" at bounding box center [389, 104] width 101 height 9
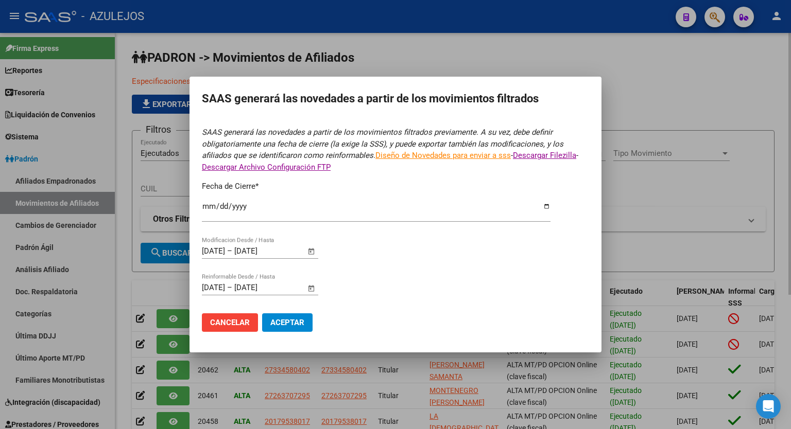
type input "[DATE]"
click at [275, 323] on span "Aceptar" at bounding box center [287, 322] width 34 height 9
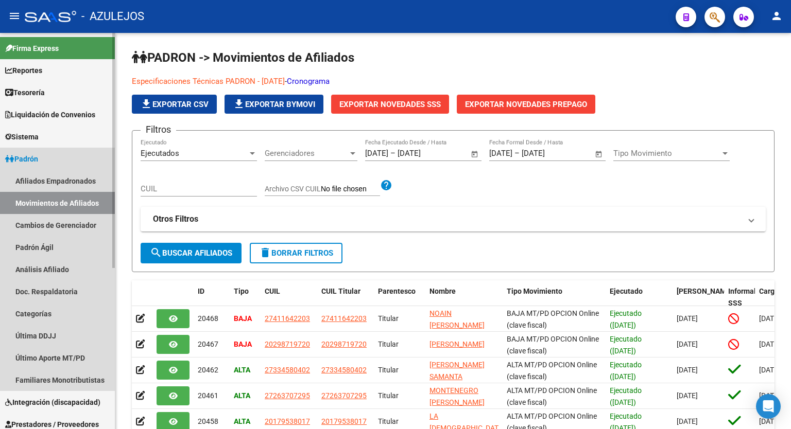
click at [45, 158] on link "Padrón" at bounding box center [57, 159] width 115 height 22
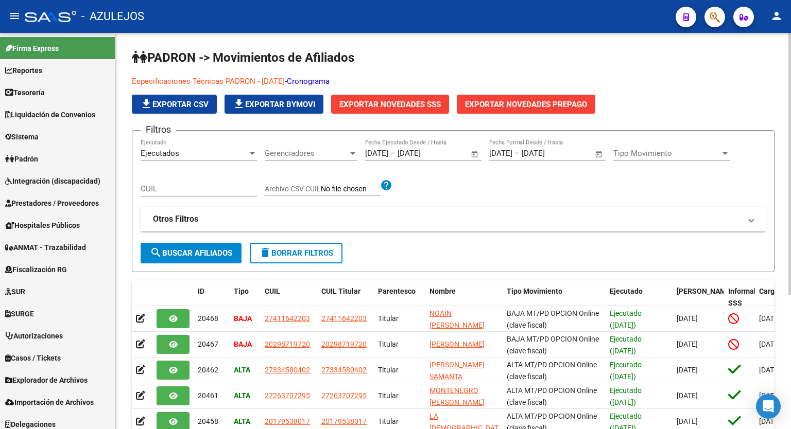
click at [640, 64] on h1 "PADRON -> Movimientos de Afiliados" at bounding box center [453, 58] width 642 height 18
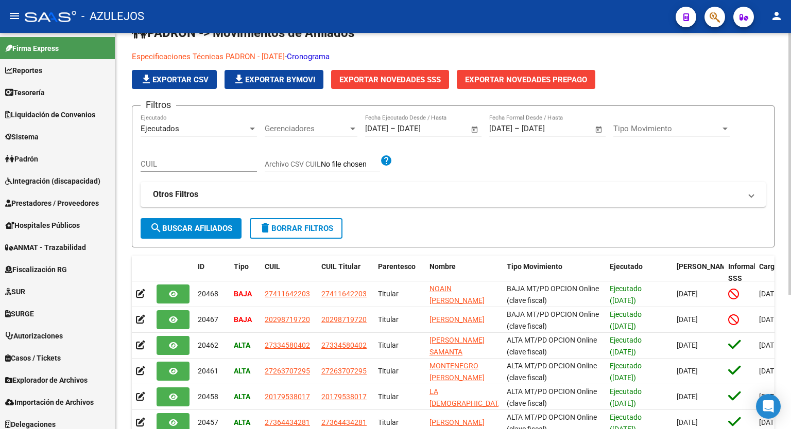
scroll to position [17, 0]
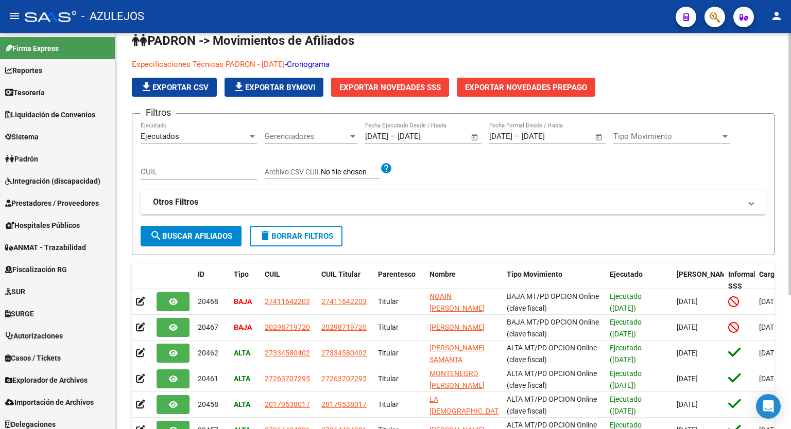
click at [788, 101] on div at bounding box center [789, 176] width 3 height 262
